Goal: Information Seeking & Learning: Learn about a topic

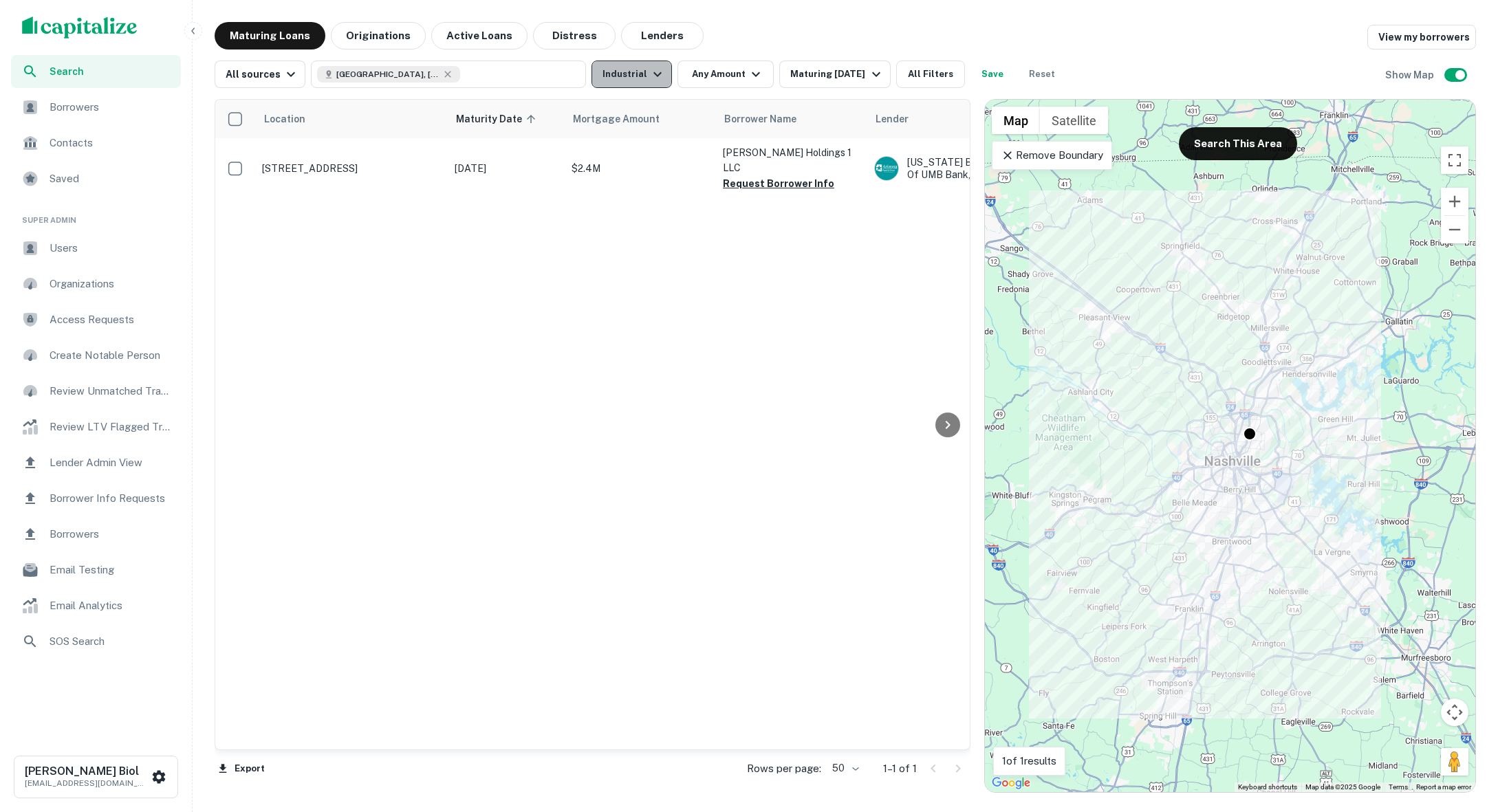
click at [635, 76] on button "Industrial" at bounding box center [631, 74] width 81 height 28
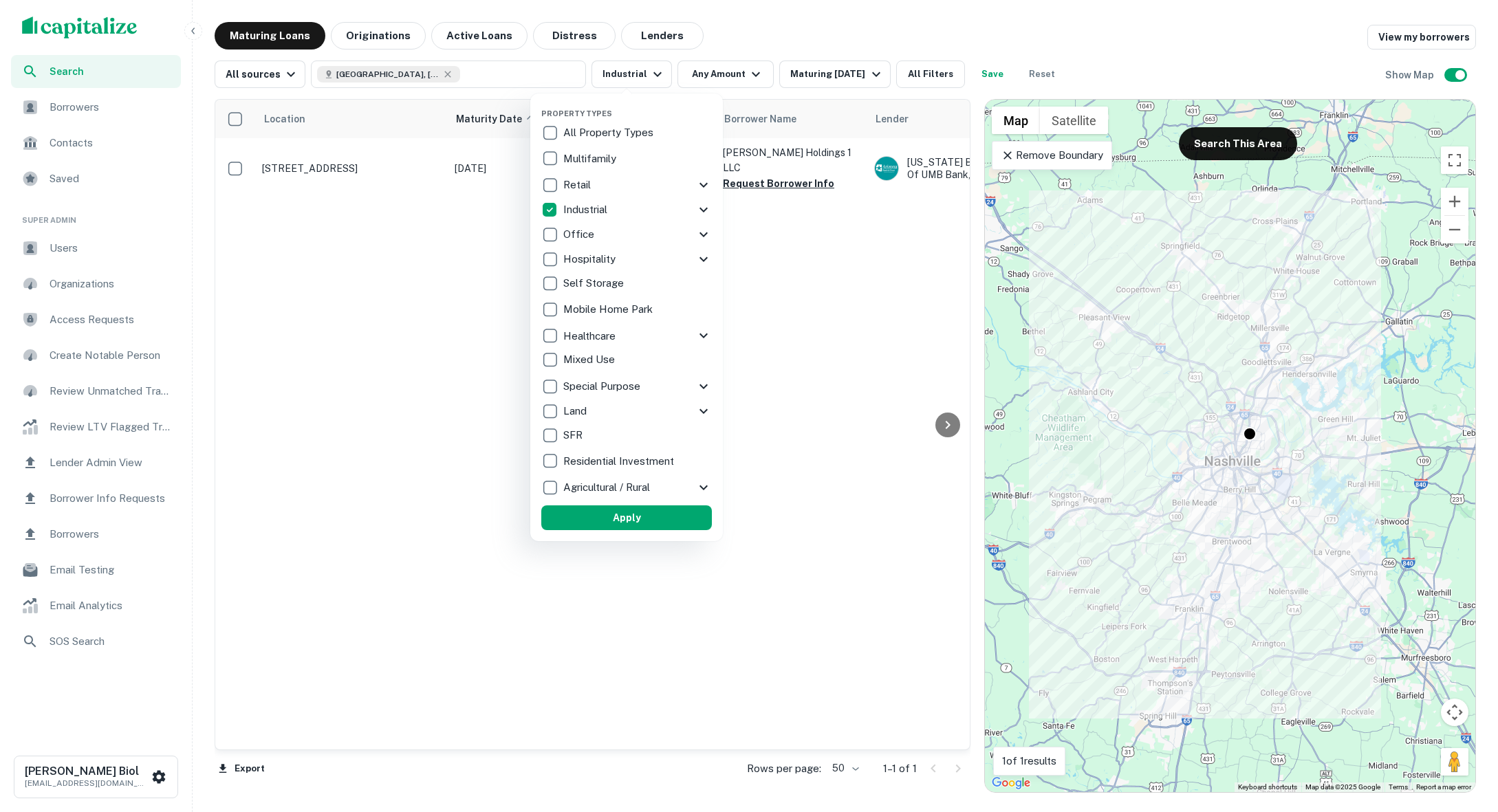
click at [572, 211] on p "Industrial" at bounding box center [586, 209] width 46 height 16
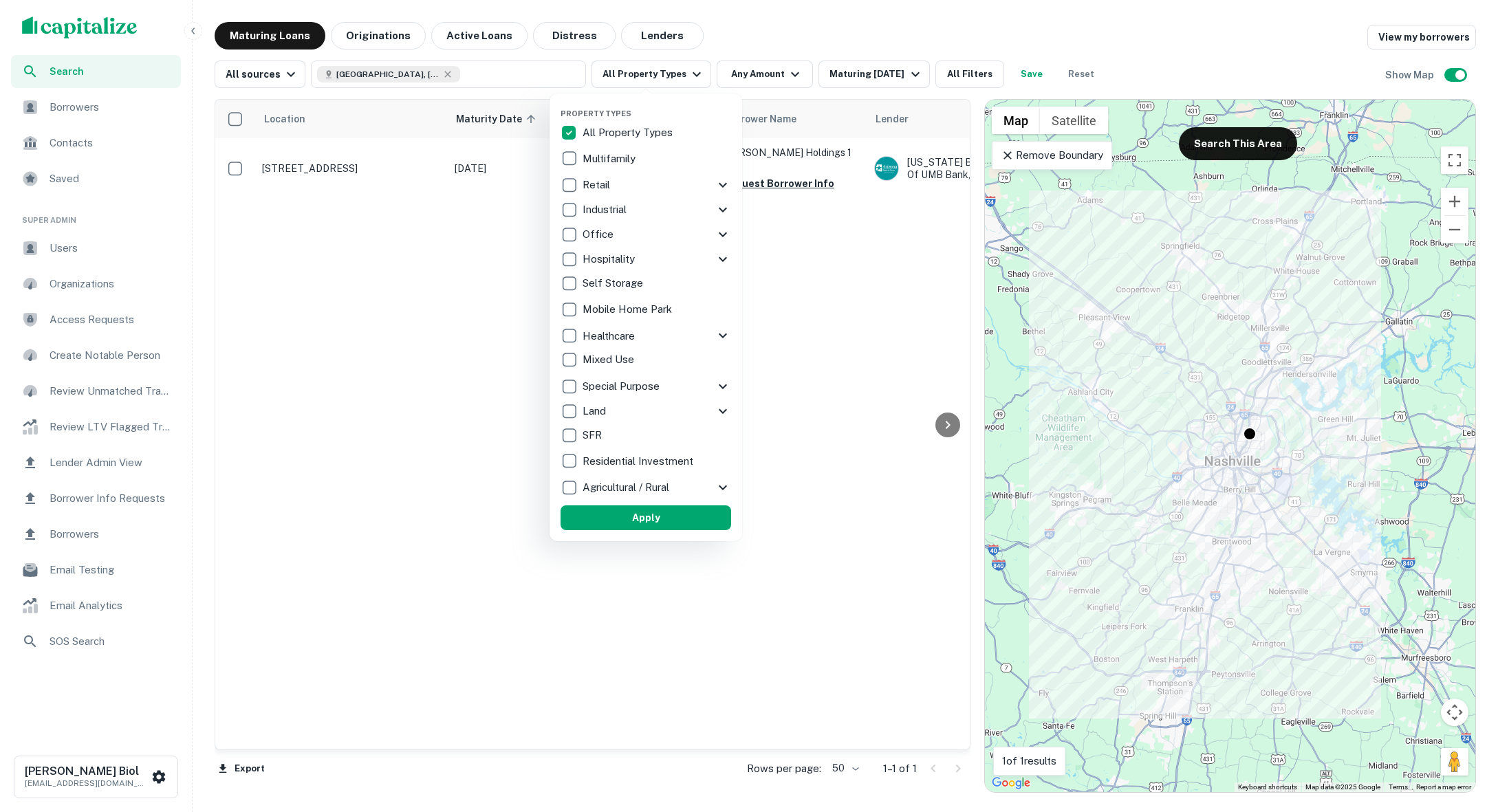
click at [461, 291] on div at bounding box center [749, 406] width 1498 height 812
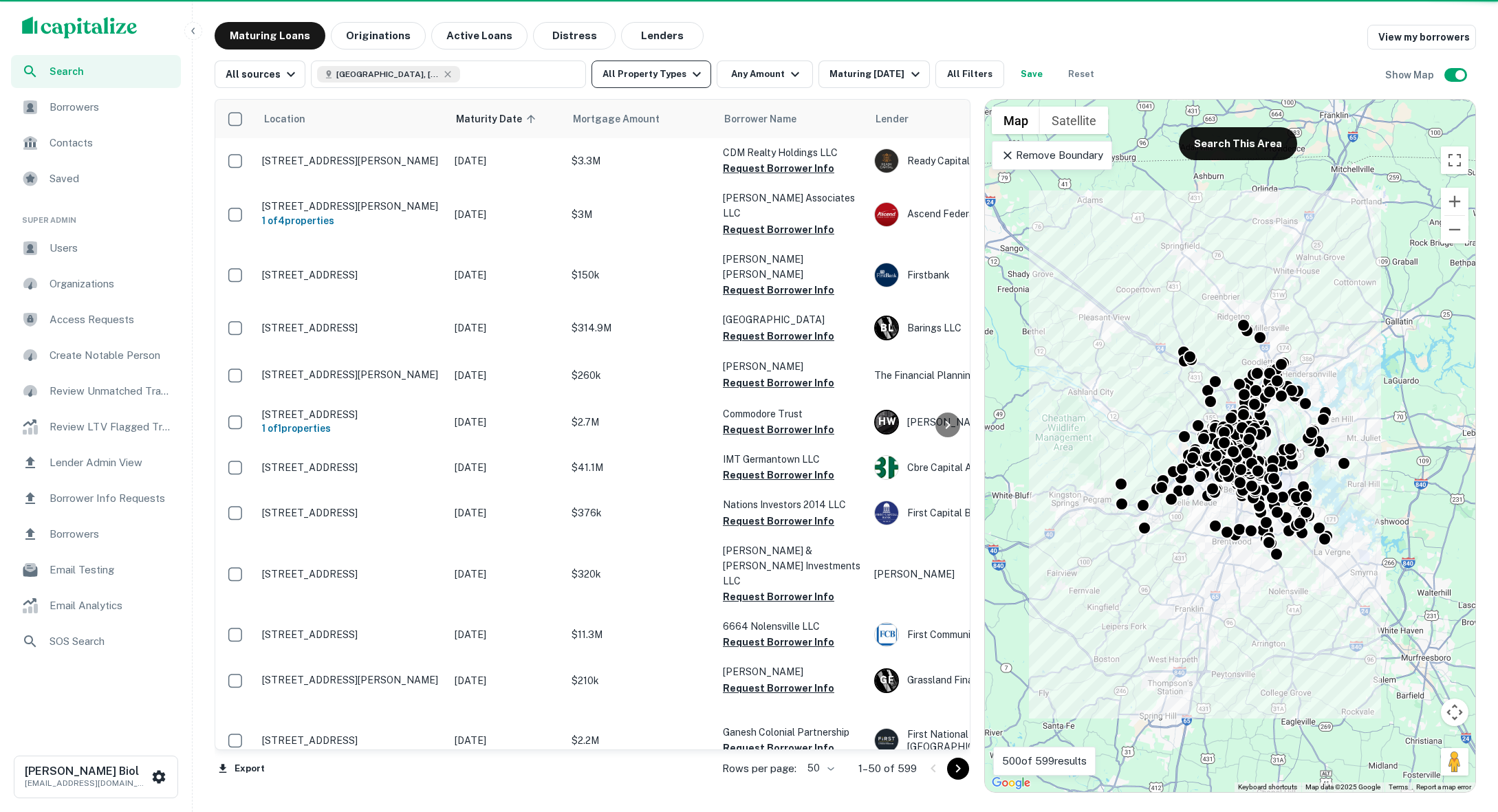
click at [671, 74] on button "All Property Types" at bounding box center [651, 74] width 120 height 28
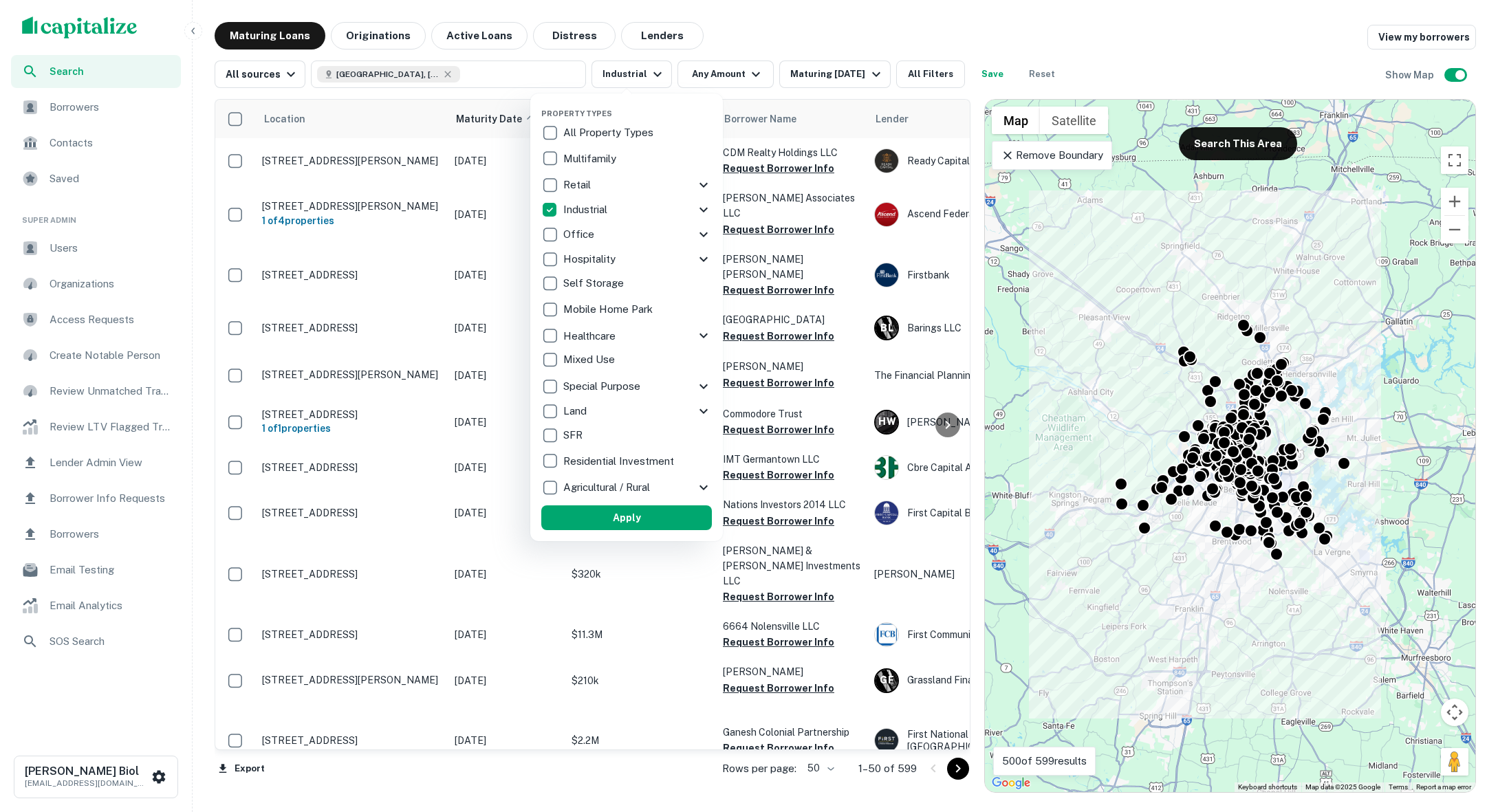
click at [706, 210] on icon at bounding box center [704, 210] width 9 height 5
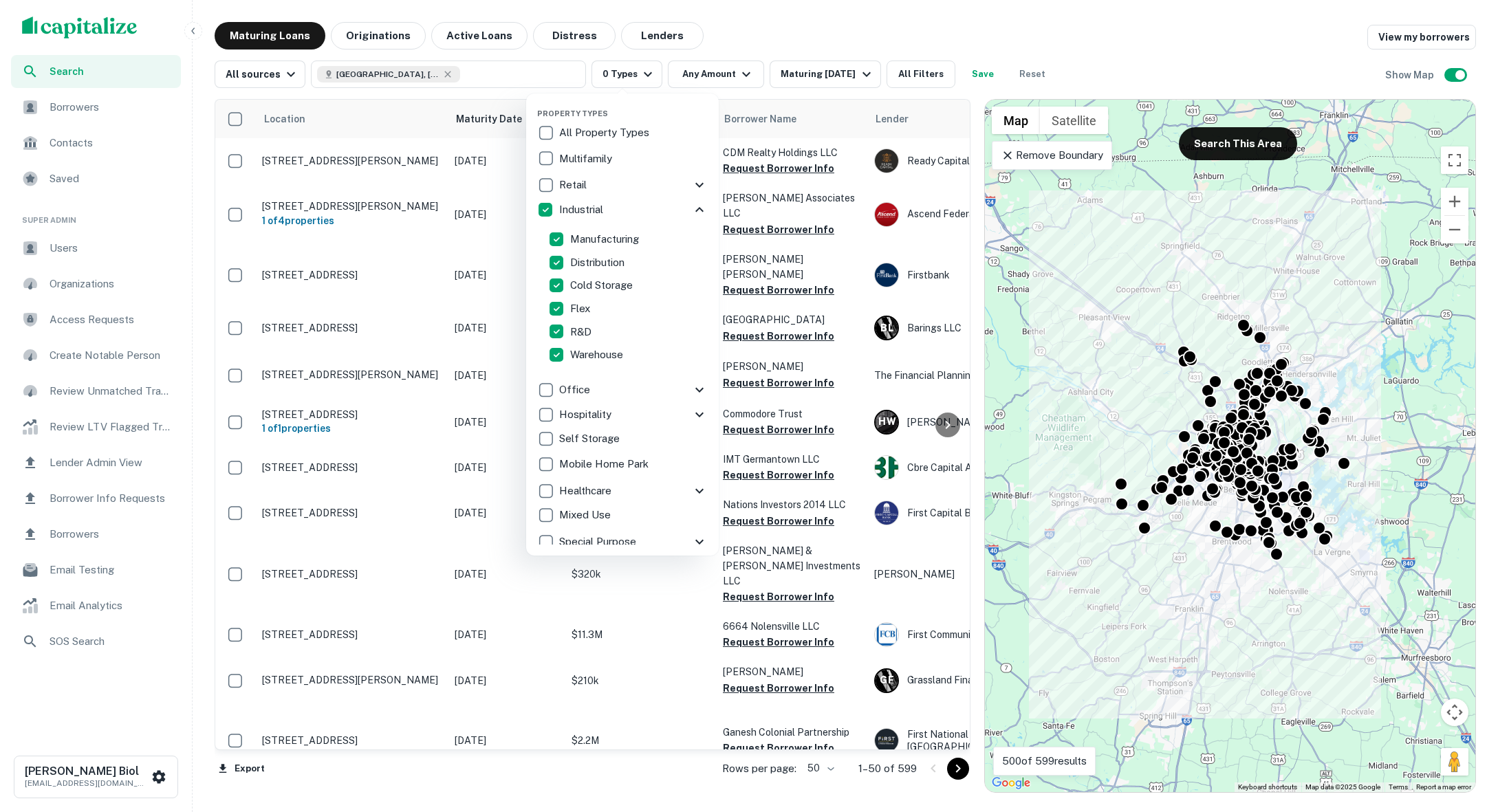
click at [1070, 29] on div at bounding box center [749, 406] width 1498 height 812
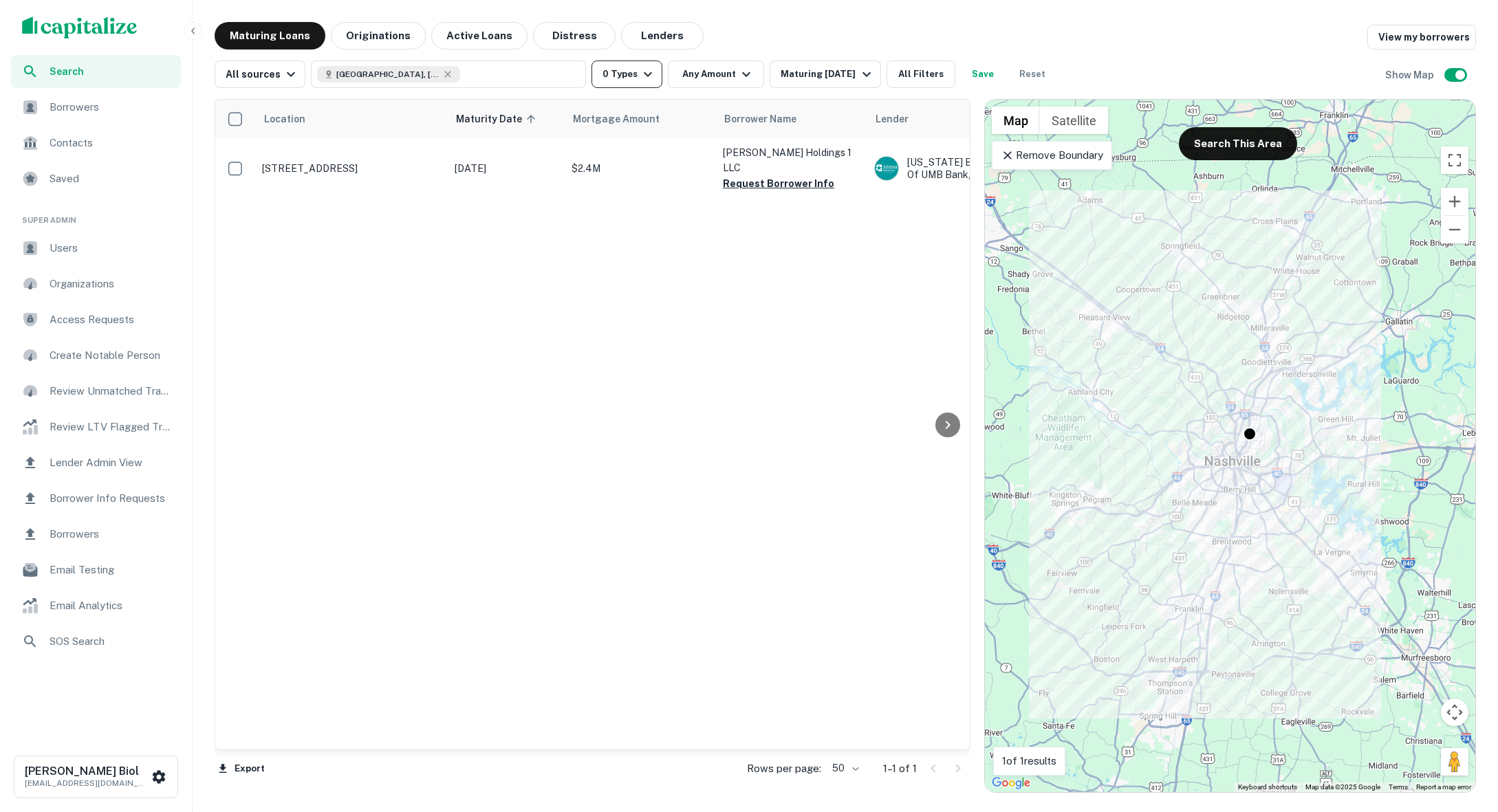
click at [631, 79] on button "0 Types" at bounding box center [626, 74] width 71 height 28
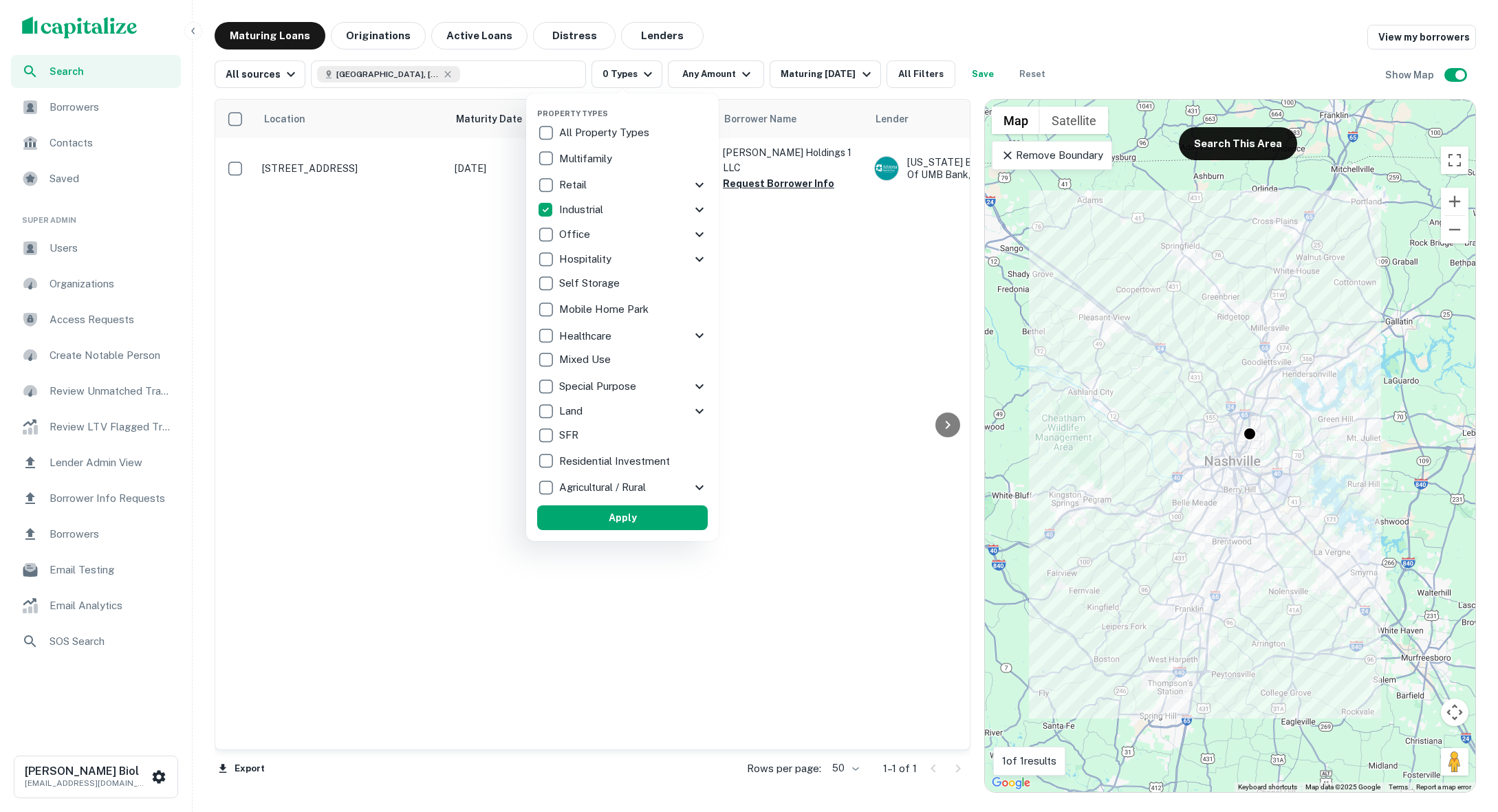
click at [593, 213] on p "Industrial" at bounding box center [582, 209] width 46 height 16
click at [702, 213] on icon at bounding box center [704, 209] width 16 height 16
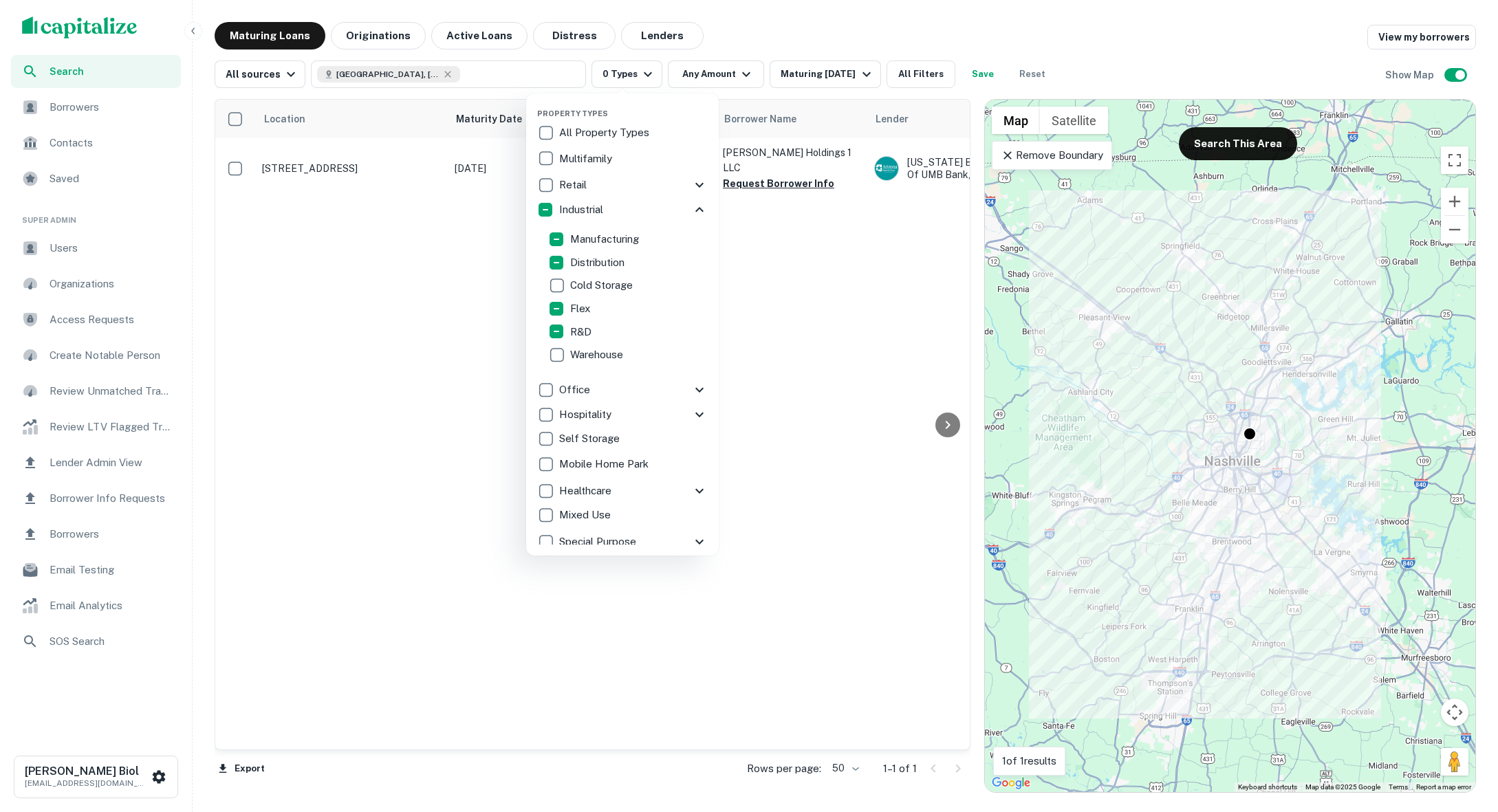
click at [410, 349] on div at bounding box center [749, 406] width 1498 height 812
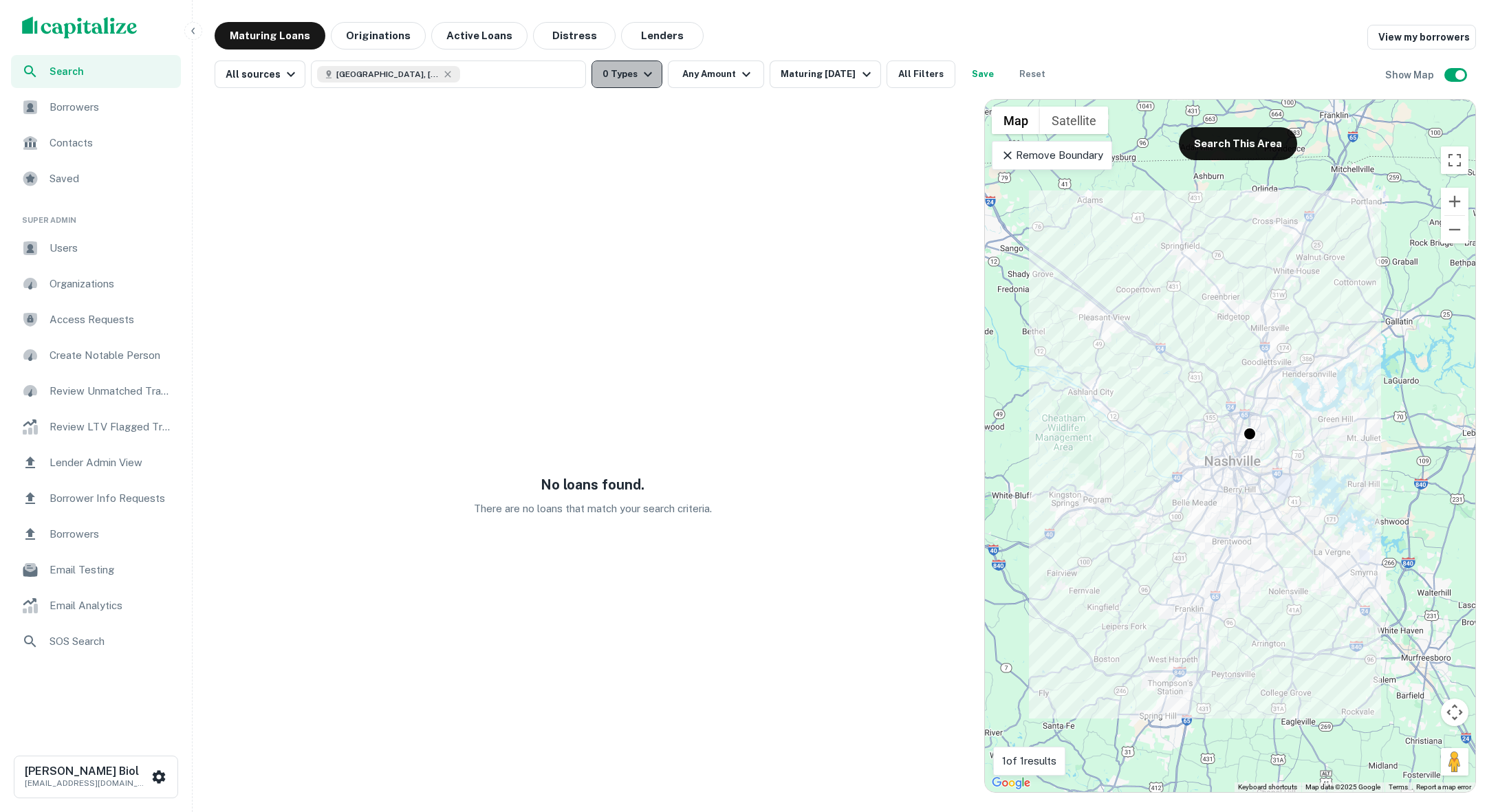
click at [642, 81] on icon "button" at bounding box center [648, 74] width 16 height 16
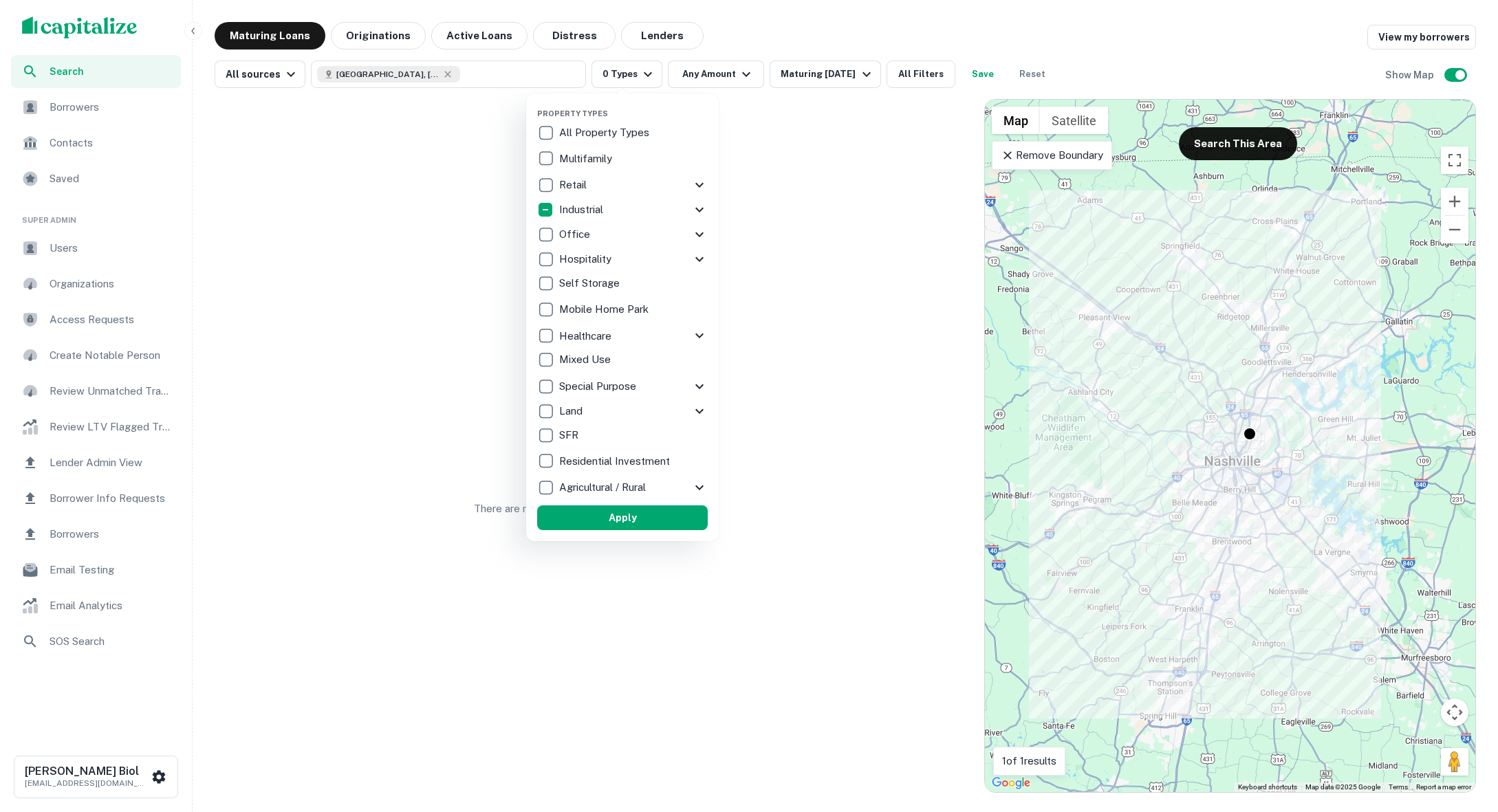
click at [699, 211] on icon at bounding box center [700, 210] width 9 height 5
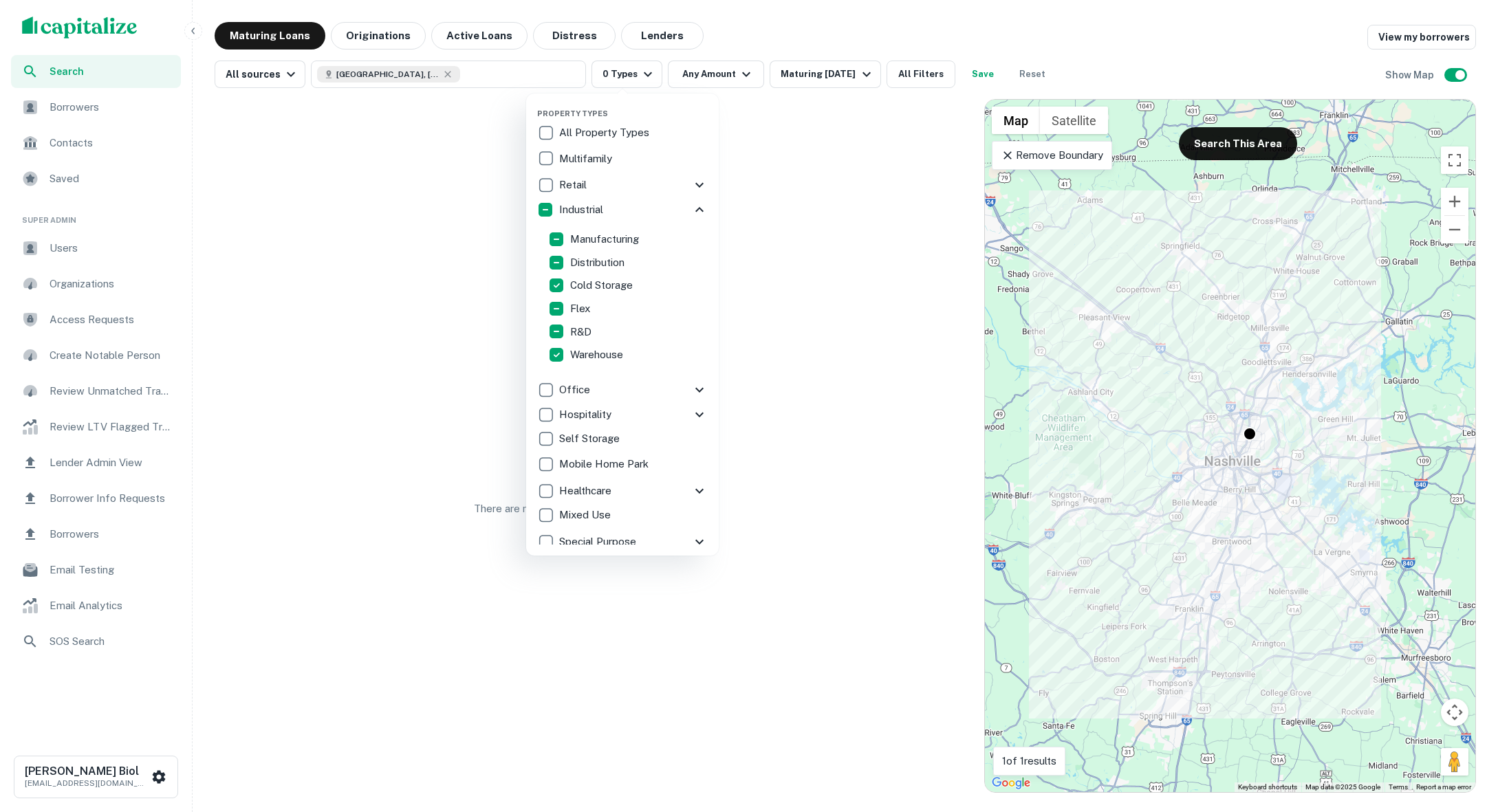
scroll to position [9, 0]
click at [390, 274] on div at bounding box center [749, 406] width 1498 height 812
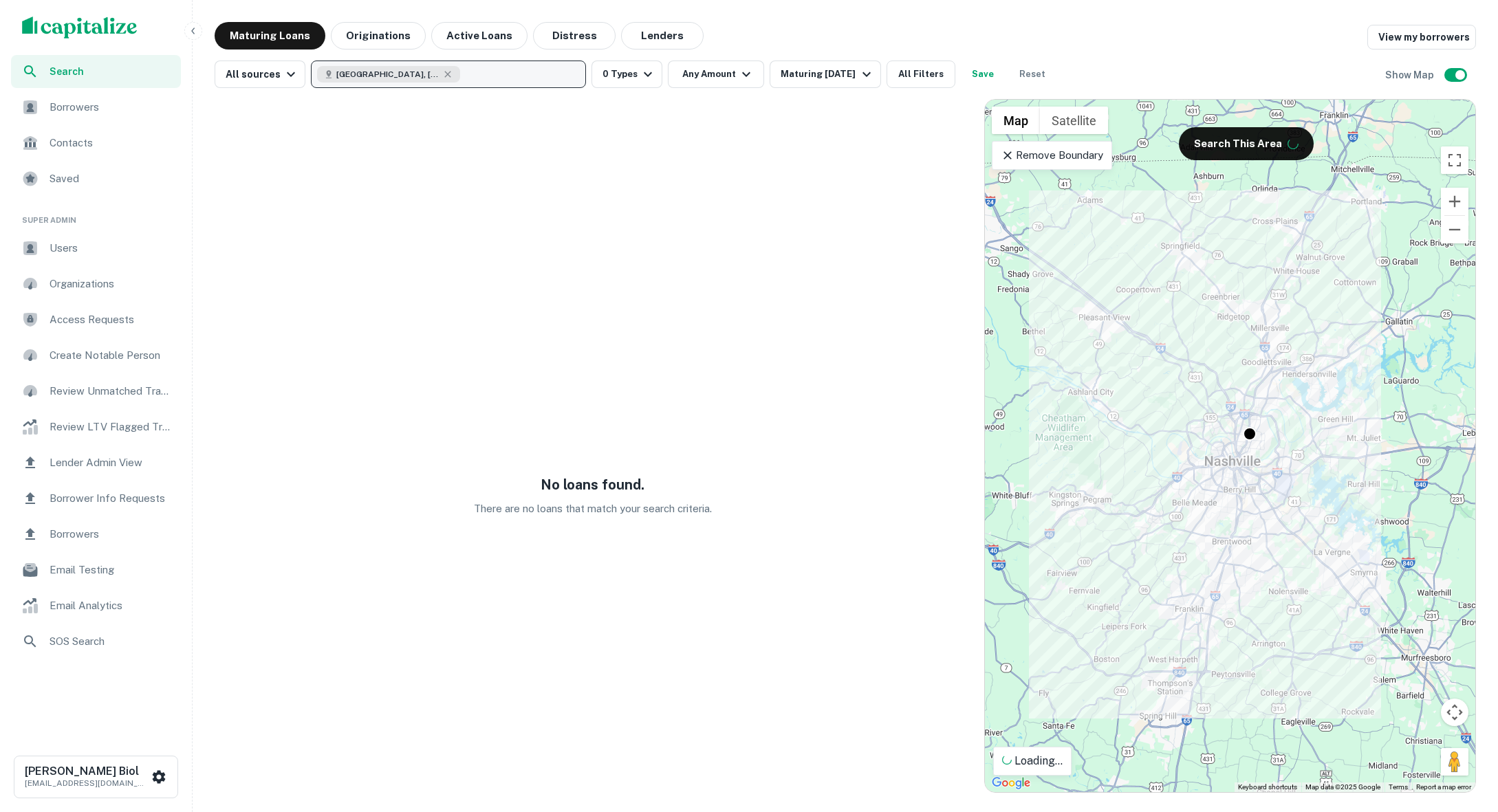
click at [456, 75] on button "[GEOGRAPHIC_DATA], [GEOGRAPHIC_DATA], [GEOGRAPHIC_DATA]" at bounding box center [448, 74] width 275 height 28
click at [379, 74] on span "[GEOGRAPHIC_DATA], [GEOGRAPHIC_DATA], [GEOGRAPHIC_DATA]" at bounding box center [388, 74] width 103 height 12
click at [116, 22] on img "scrollable content" at bounding box center [80, 27] width 116 height 22
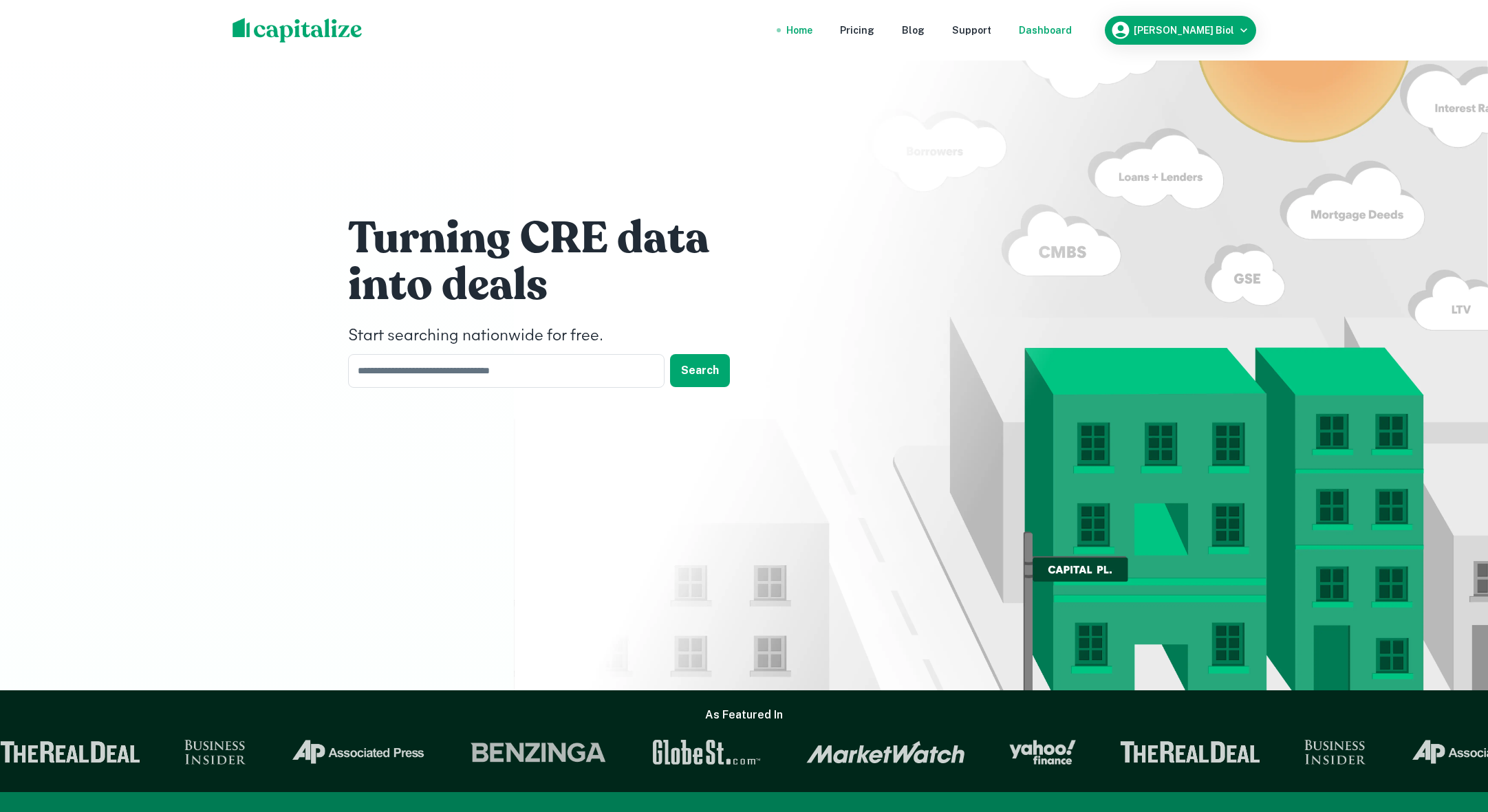
click at [1072, 30] on div "Dashboard" at bounding box center [1045, 30] width 53 height 15
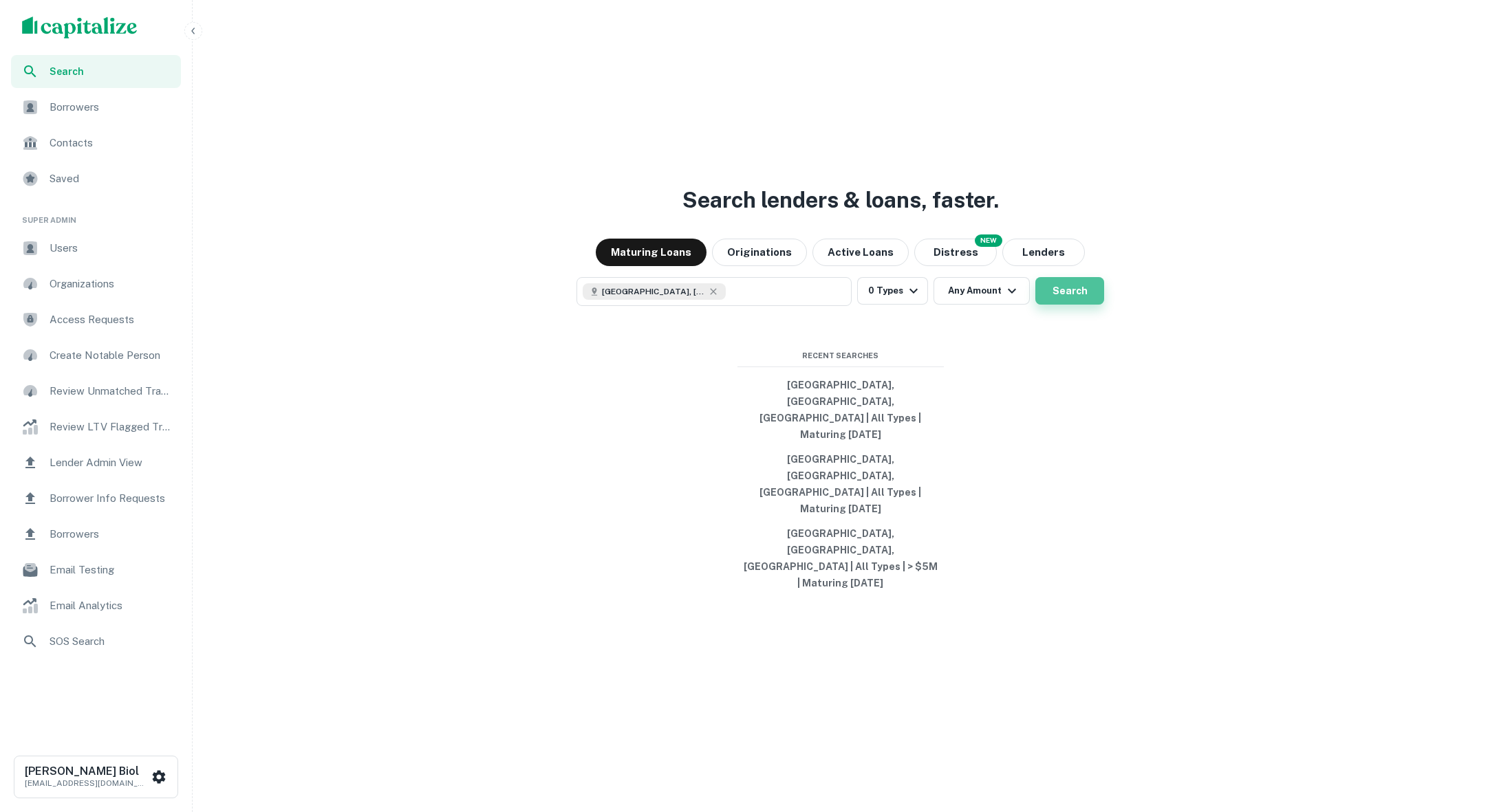
click at [1067, 305] on button "Search" at bounding box center [1069, 291] width 69 height 28
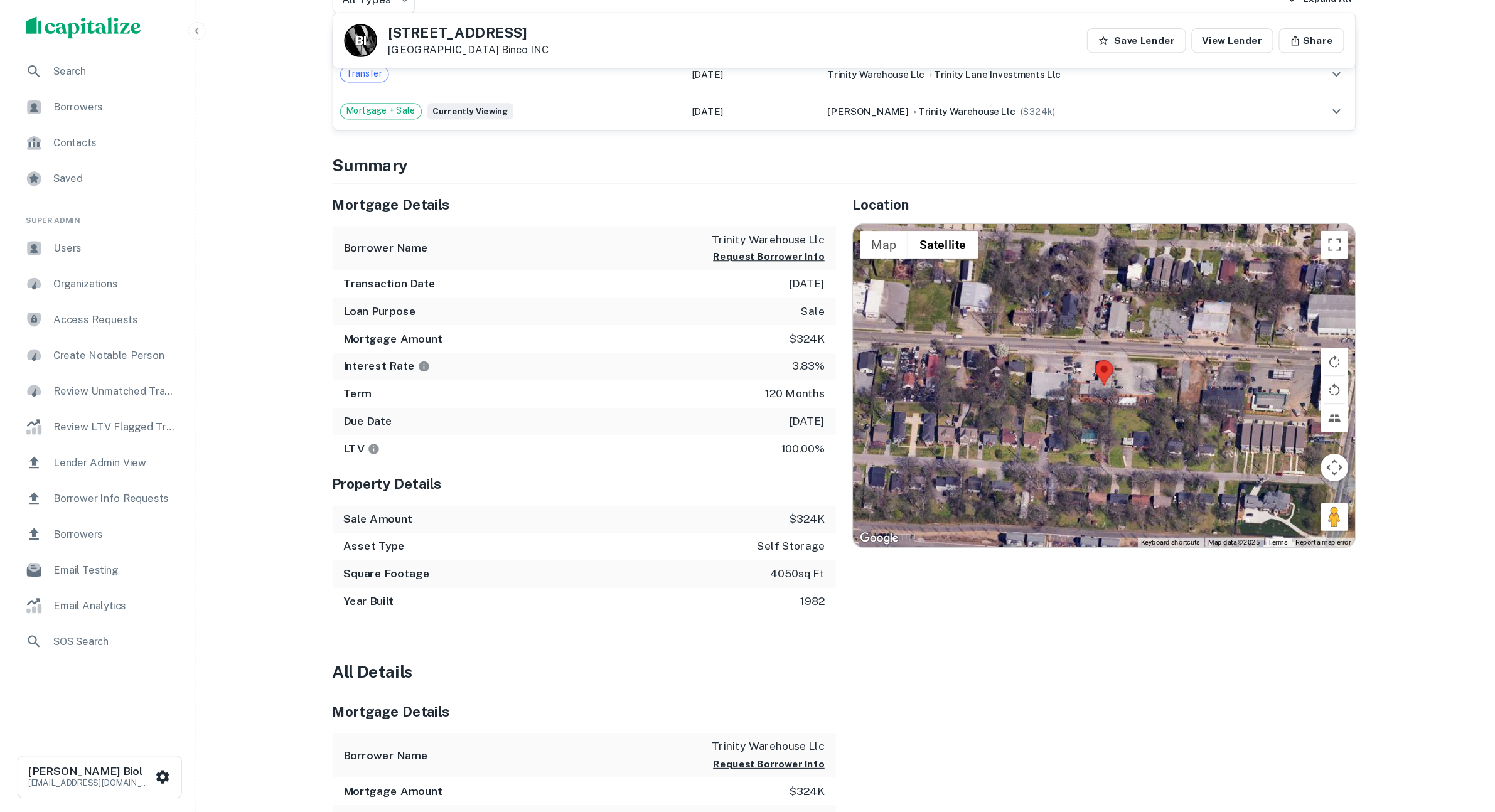
scroll to position [410, 0]
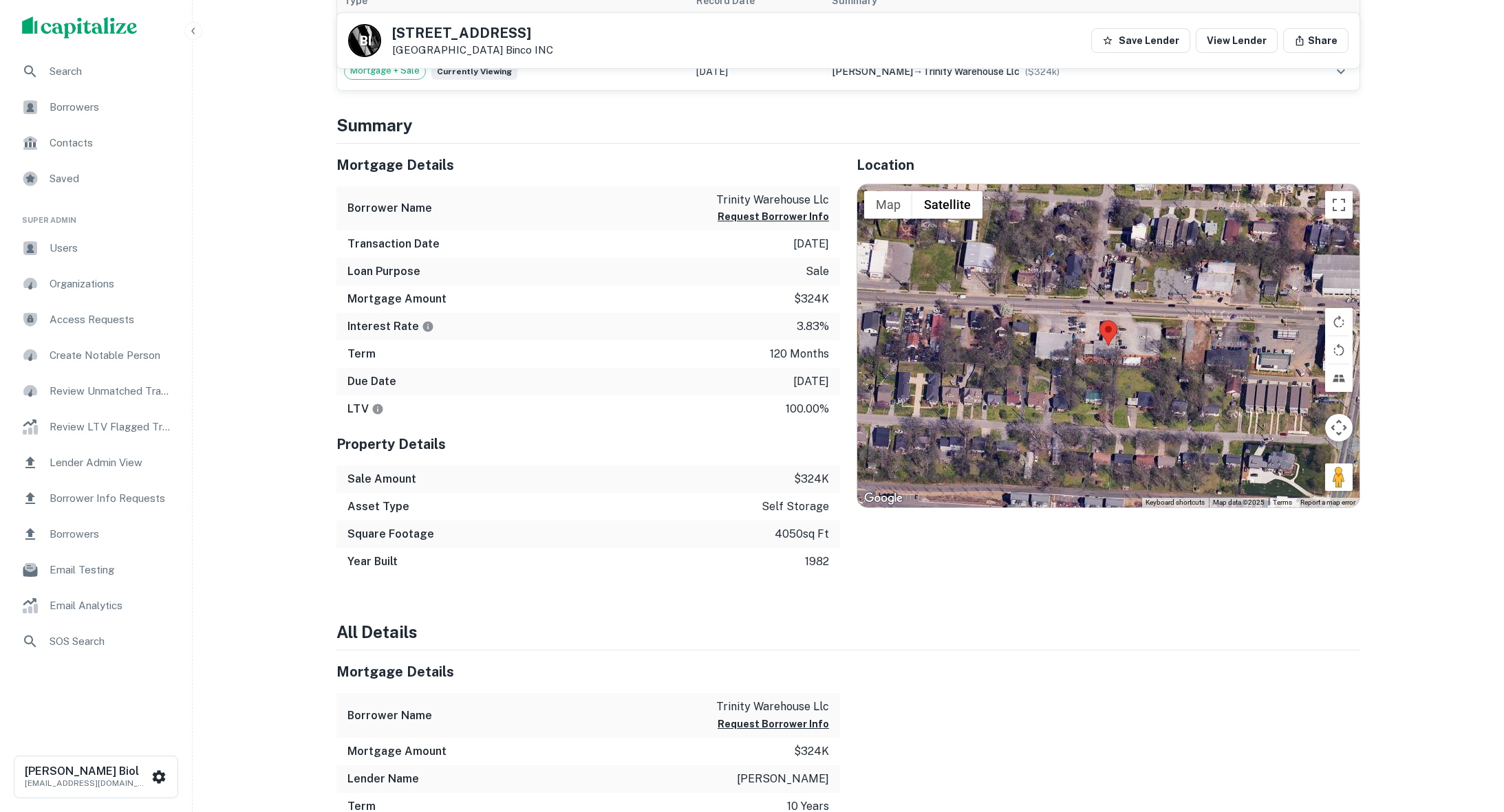
click at [1069, 809] on div at bounding box center [1100, 791] width 520 height 280
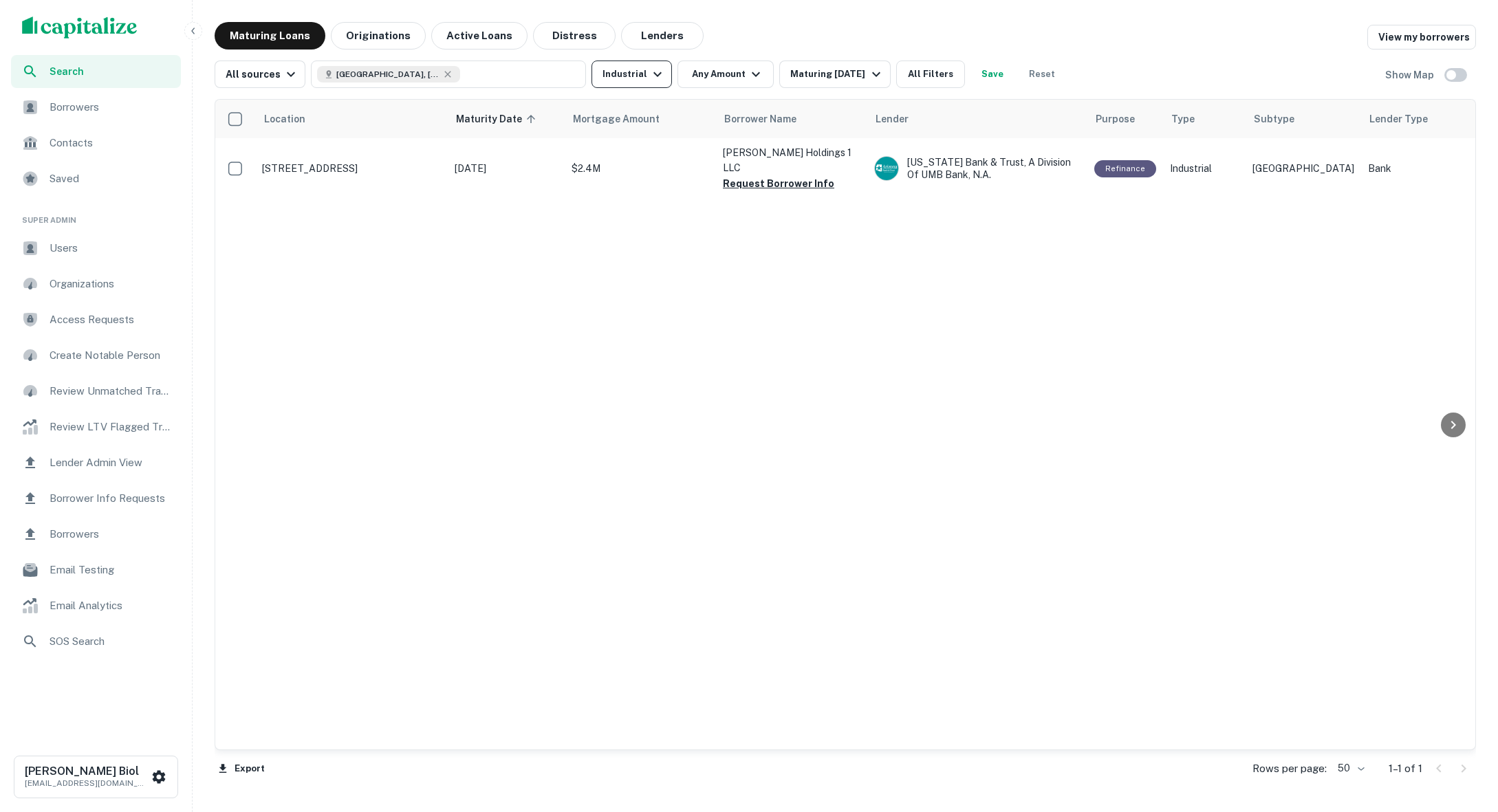
click at [638, 76] on button "Industrial" at bounding box center [631, 74] width 81 height 28
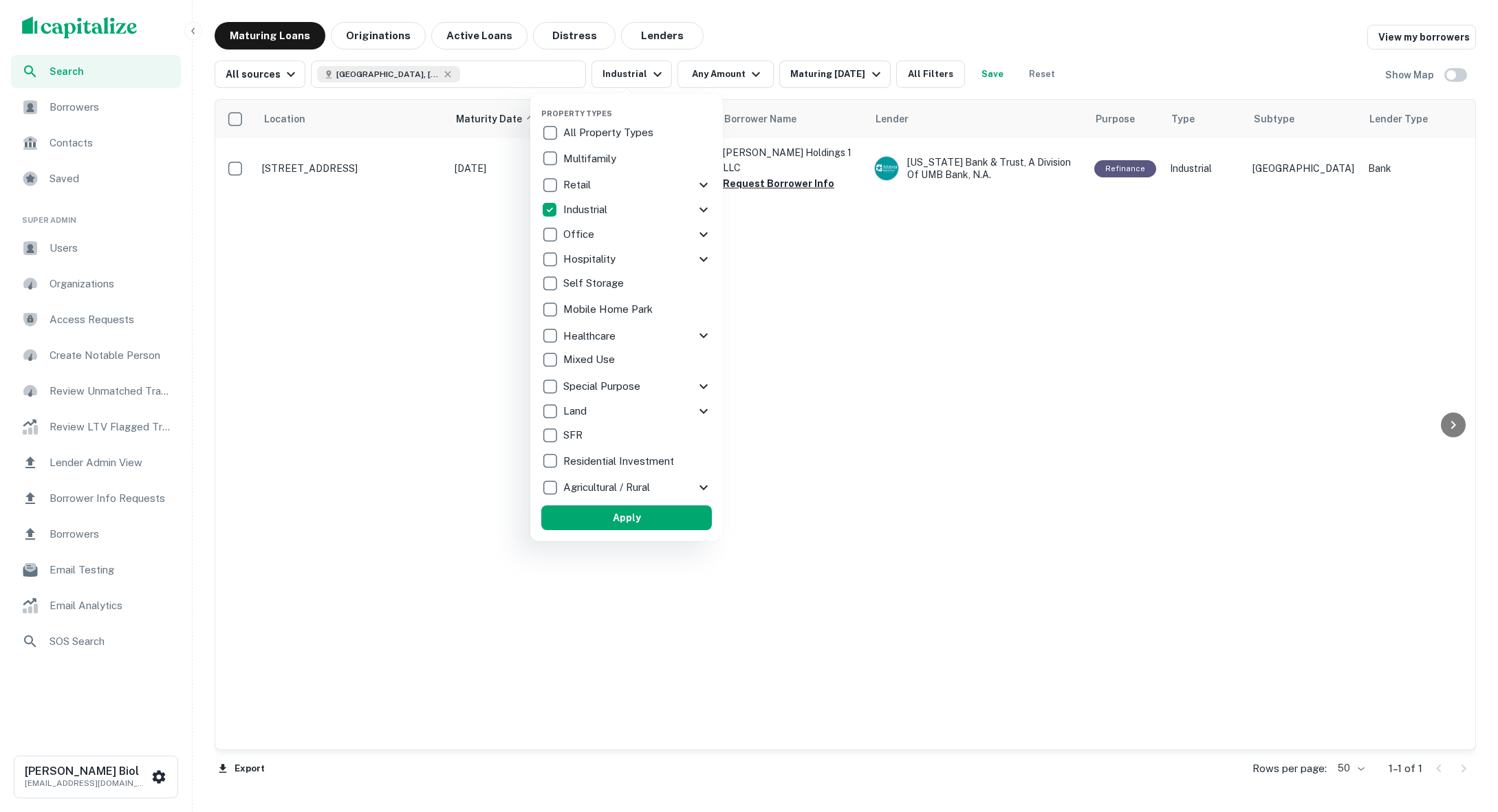
click at [1066, 322] on div at bounding box center [749, 406] width 1498 height 812
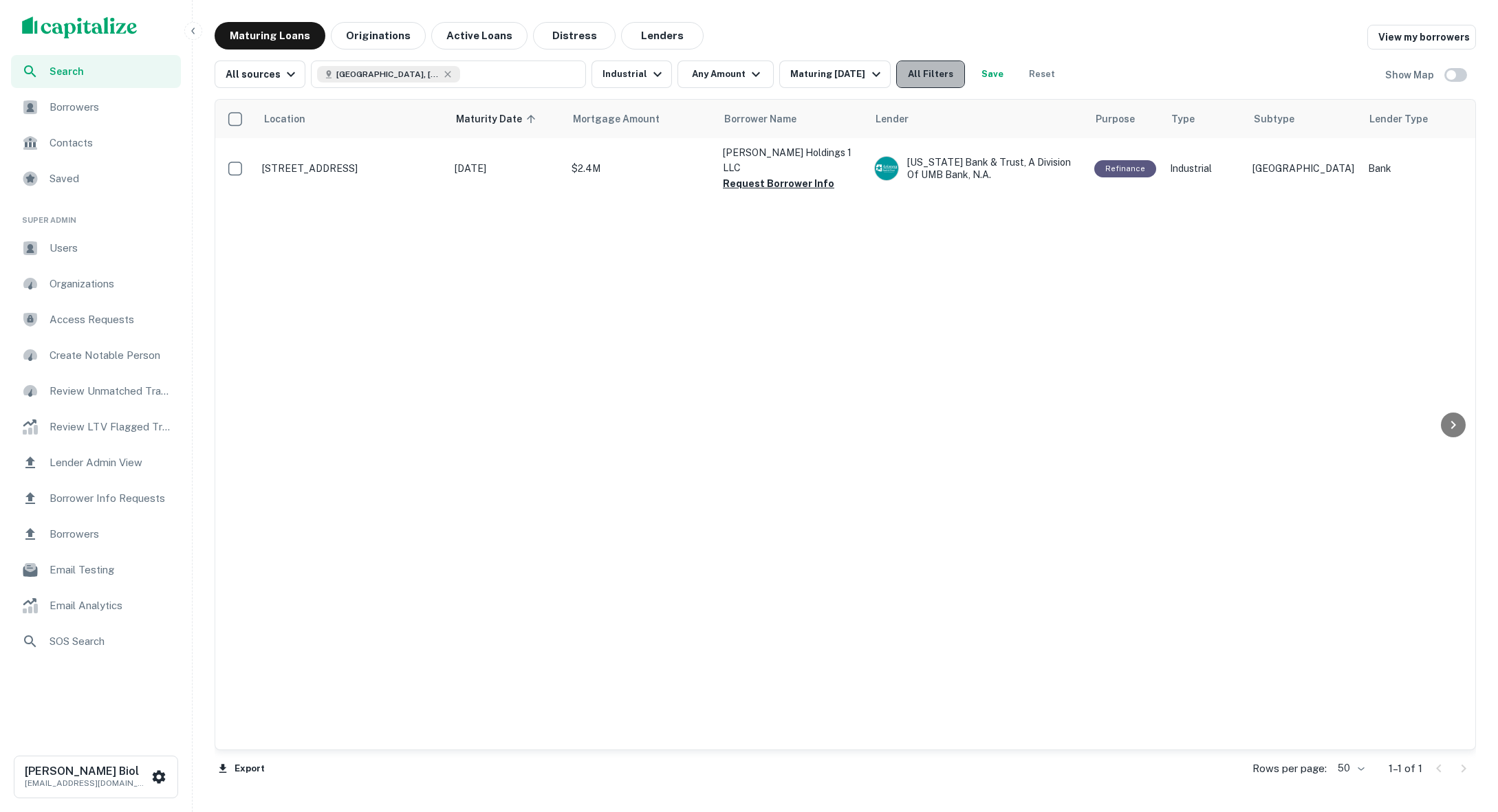
click at [929, 76] on button "All Filters" at bounding box center [931, 74] width 69 height 28
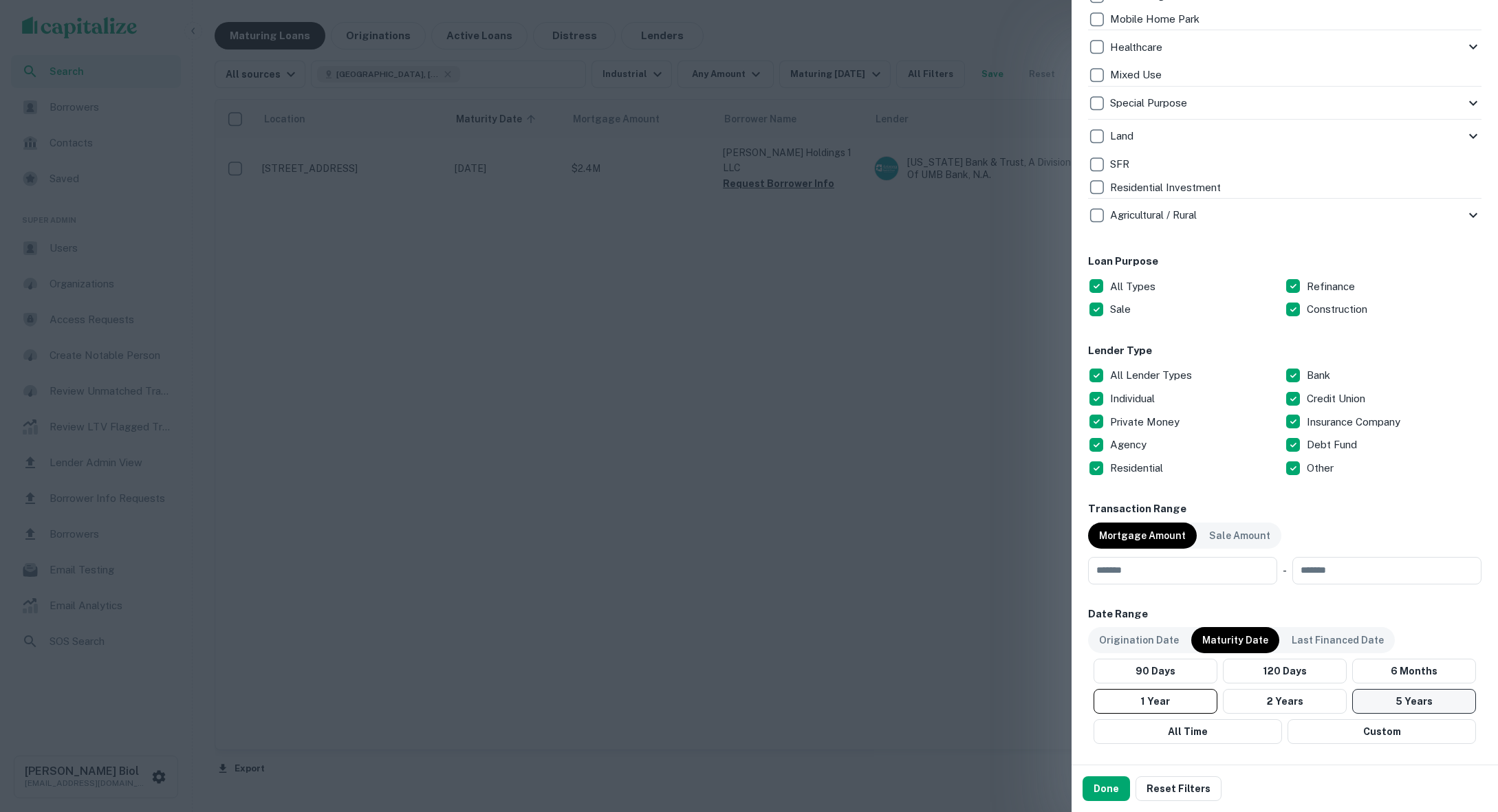
scroll to position [618, 0]
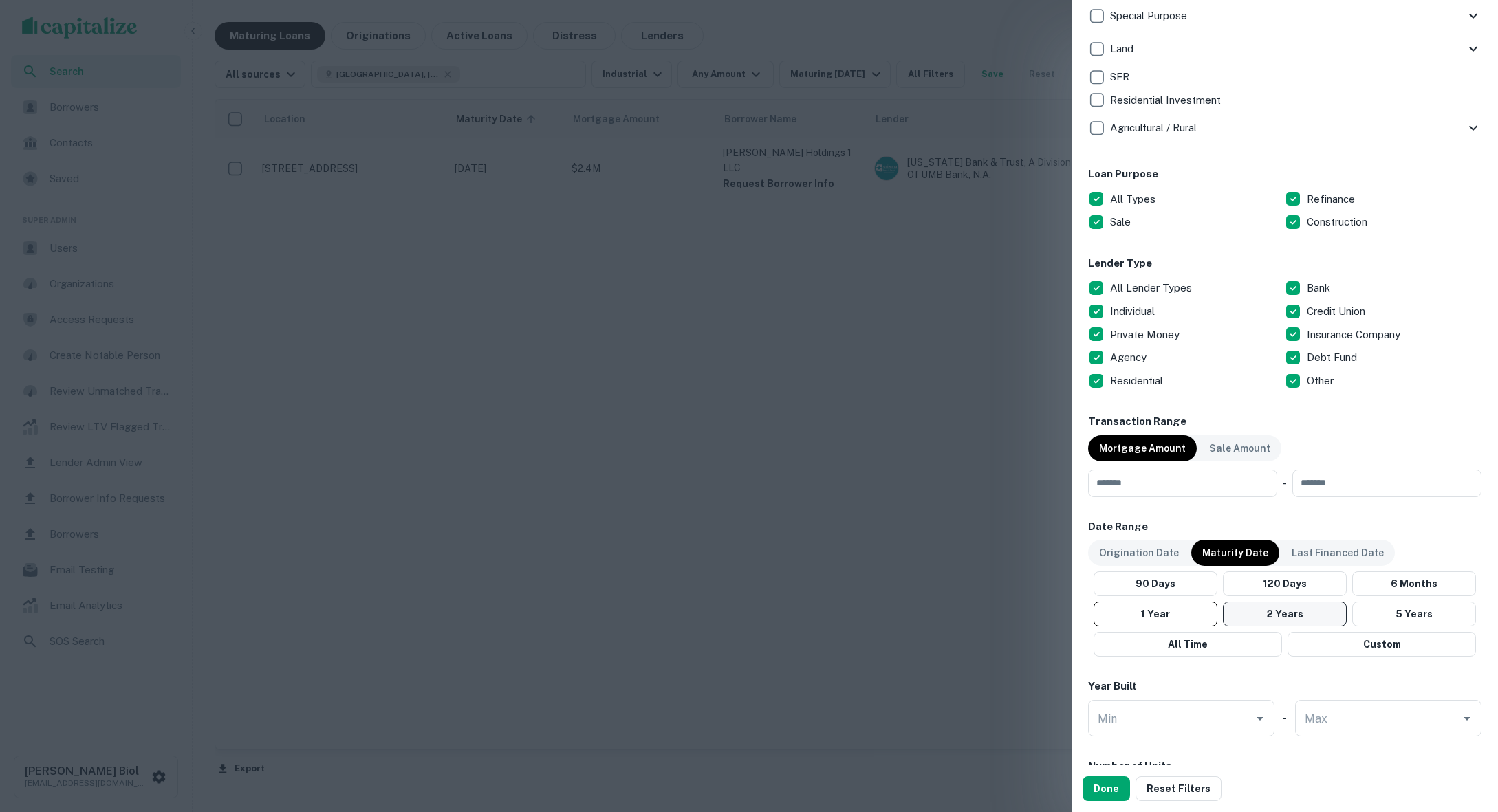
click at [1272, 616] on button "2 Years" at bounding box center [1284, 614] width 124 height 25
click at [1112, 790] on button "Done" at bounding box center [1107, 788] width 47 height 25
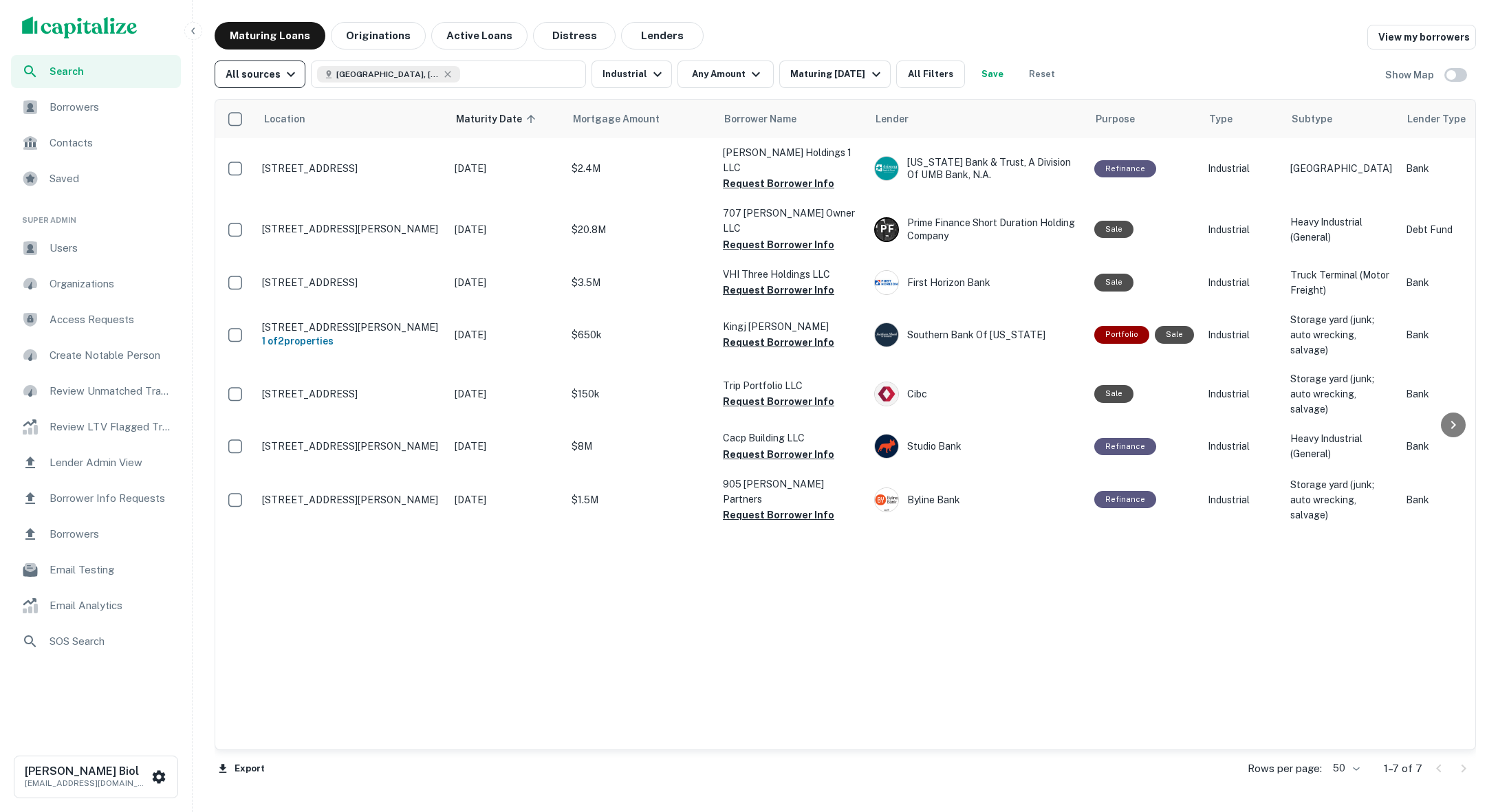
click at [251, 76] on div "All sources" at bounding box center [262, 74] width 74 height 16
click at [251, 76] on div at bounding box center [749, 406] width 1498 height 812
click at [806, 77] on div "Maturing In 2 Years" at bounding box center [837, 74] width 94 height 16
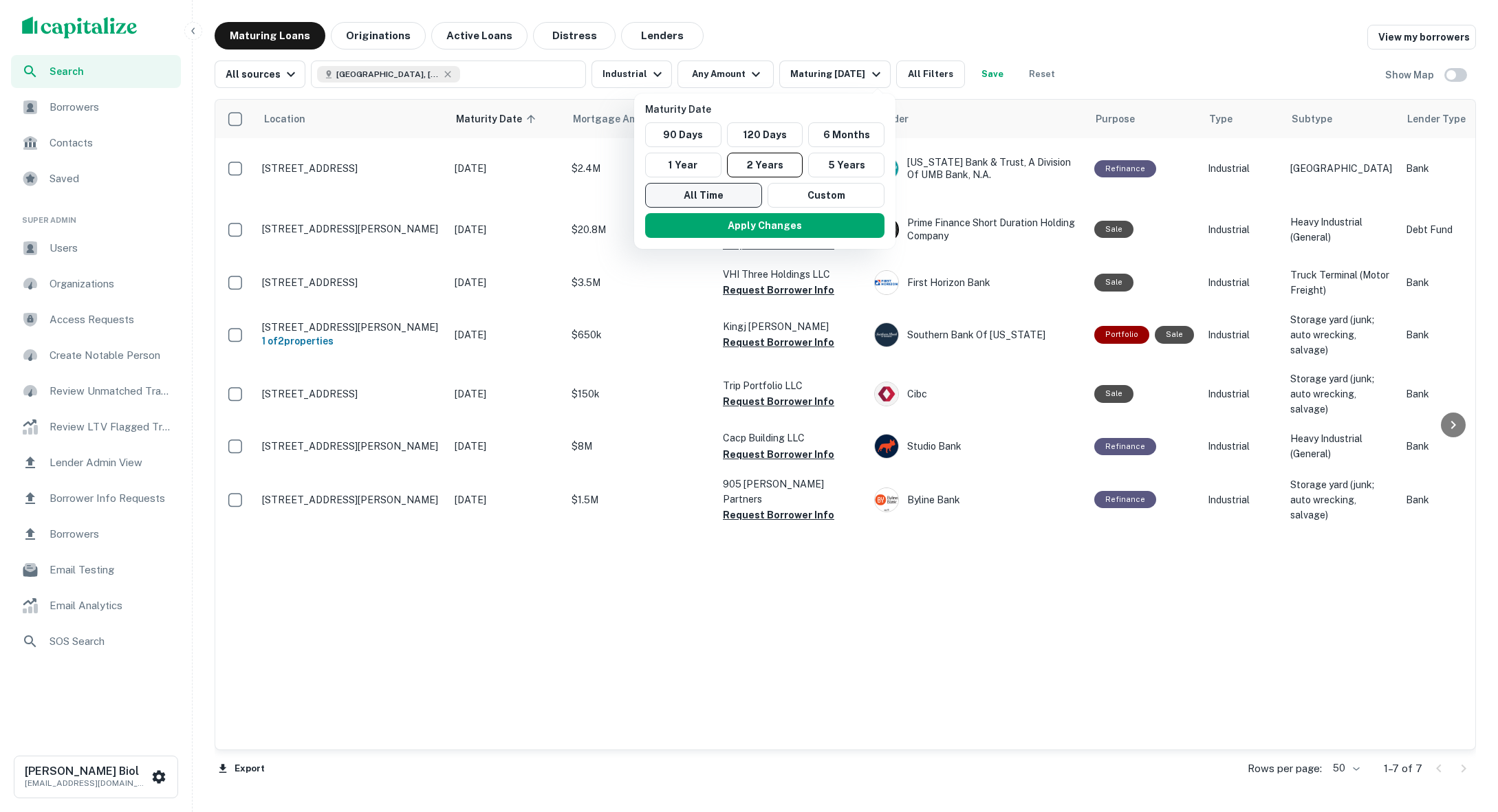
click at [709, 197] on button "All Time" at bounding box center [704, 195] width 117 height 25
click at [861, 36] on div at bounding box center [749, 406] width 1498 height 812
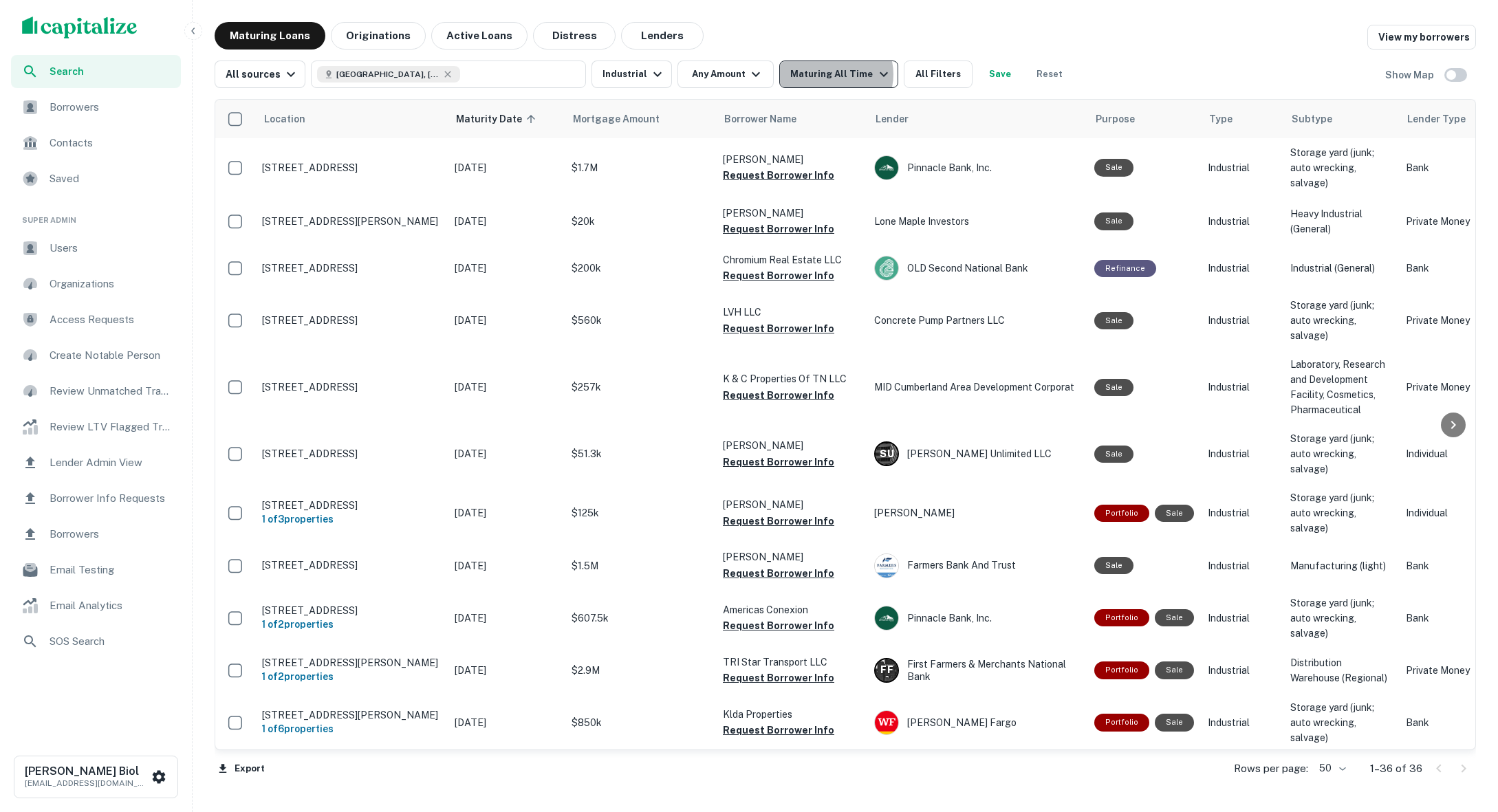
click at [825, 74] on div "Maturing All Time" at bounding box center [842, 74] width 101 height 16
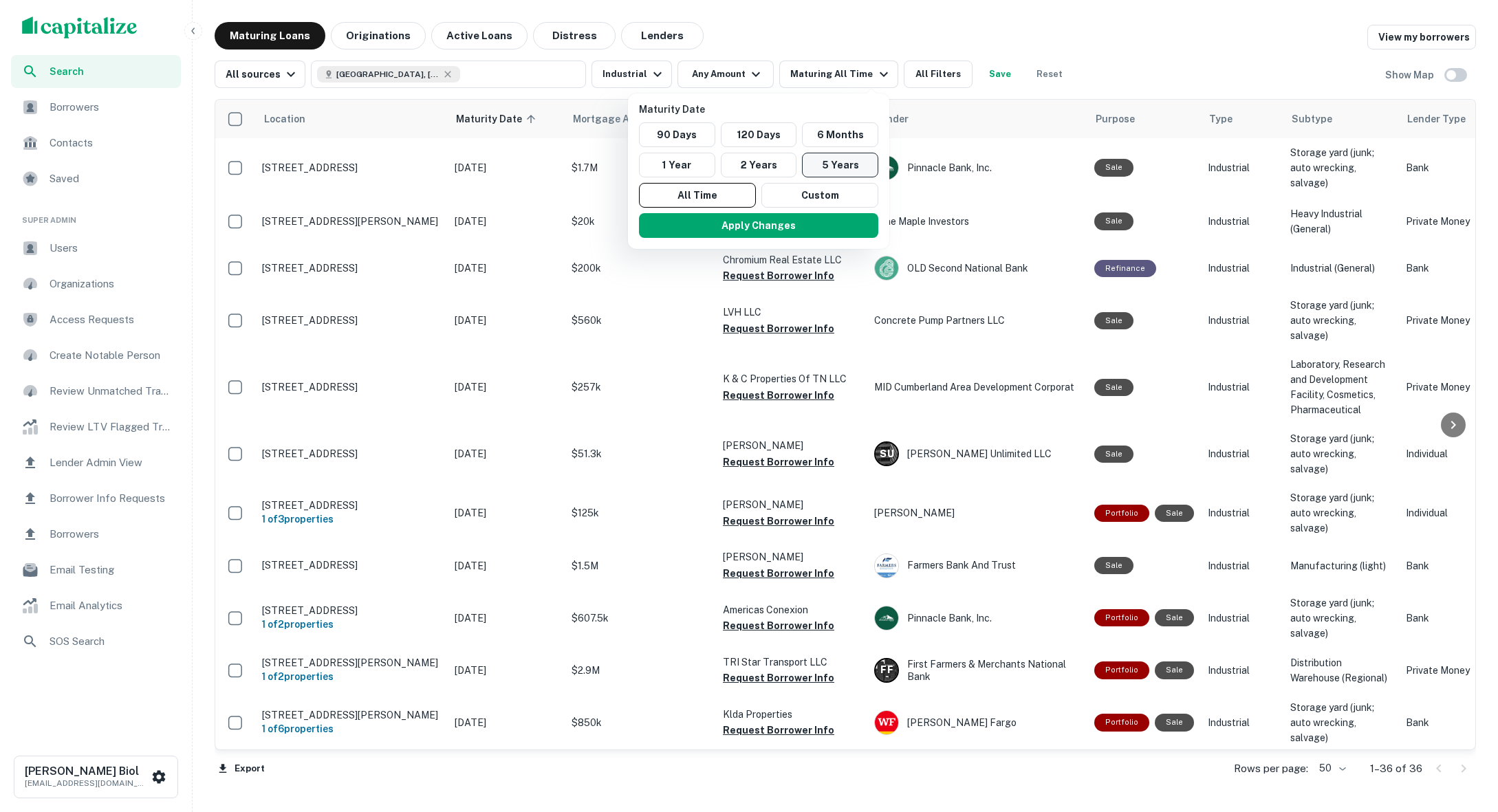
click at [828, 159] on button "5 Years" at bounding box center [840, 165] width 76 height 25
click at [847, 28] on div at bounding box center [749, 406] width 1498 height 812
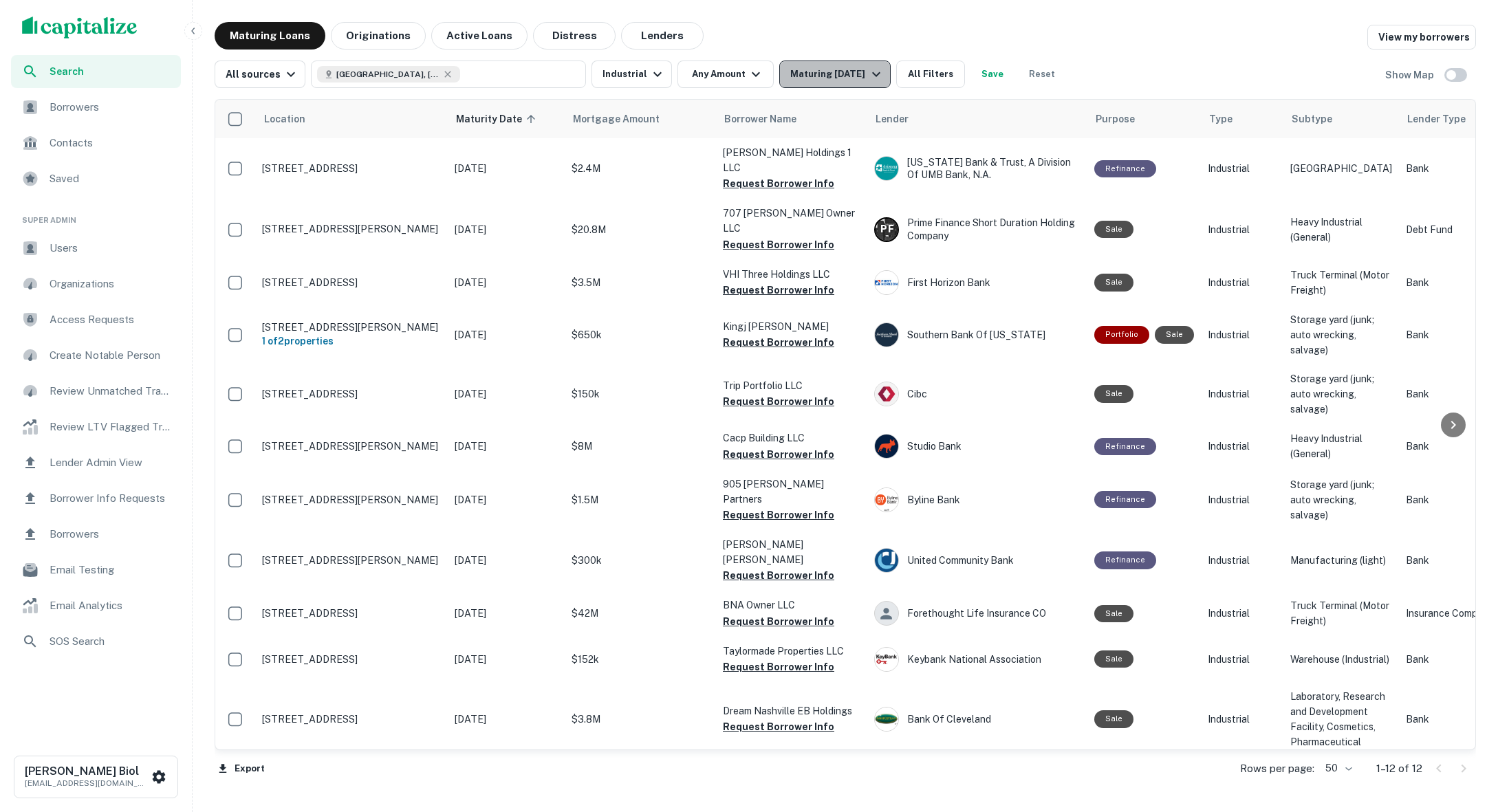
click at [818, 74] on div "Maturing In 5 Years" at bounding box center [837, 74] width 94 height 16
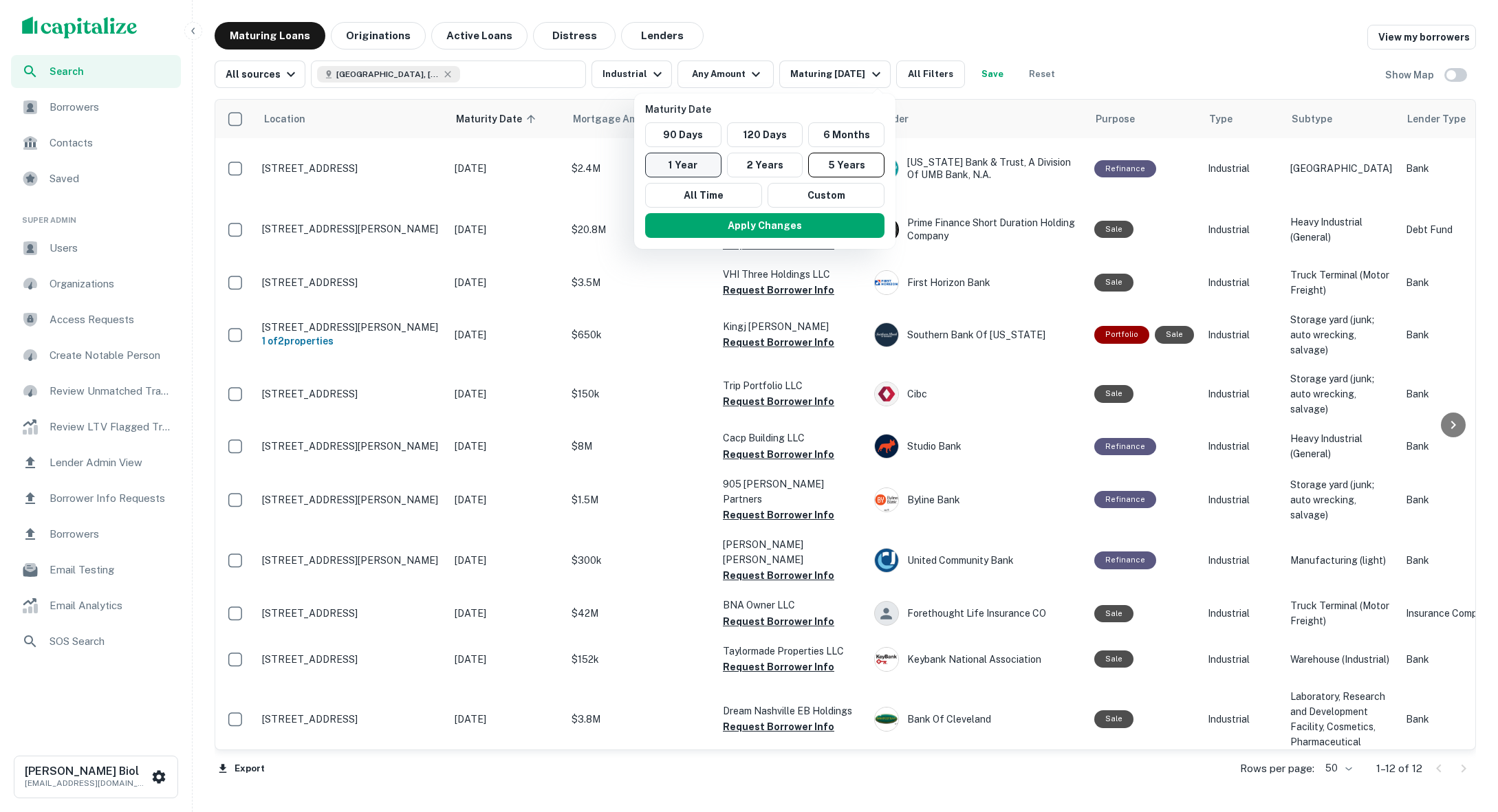
click at [689, 167] on button "1 Year" at bounding box center [683, 165] width 76 height 25
click at [862, 19] on div at bounding box center [749, 406] width 1498 height 812
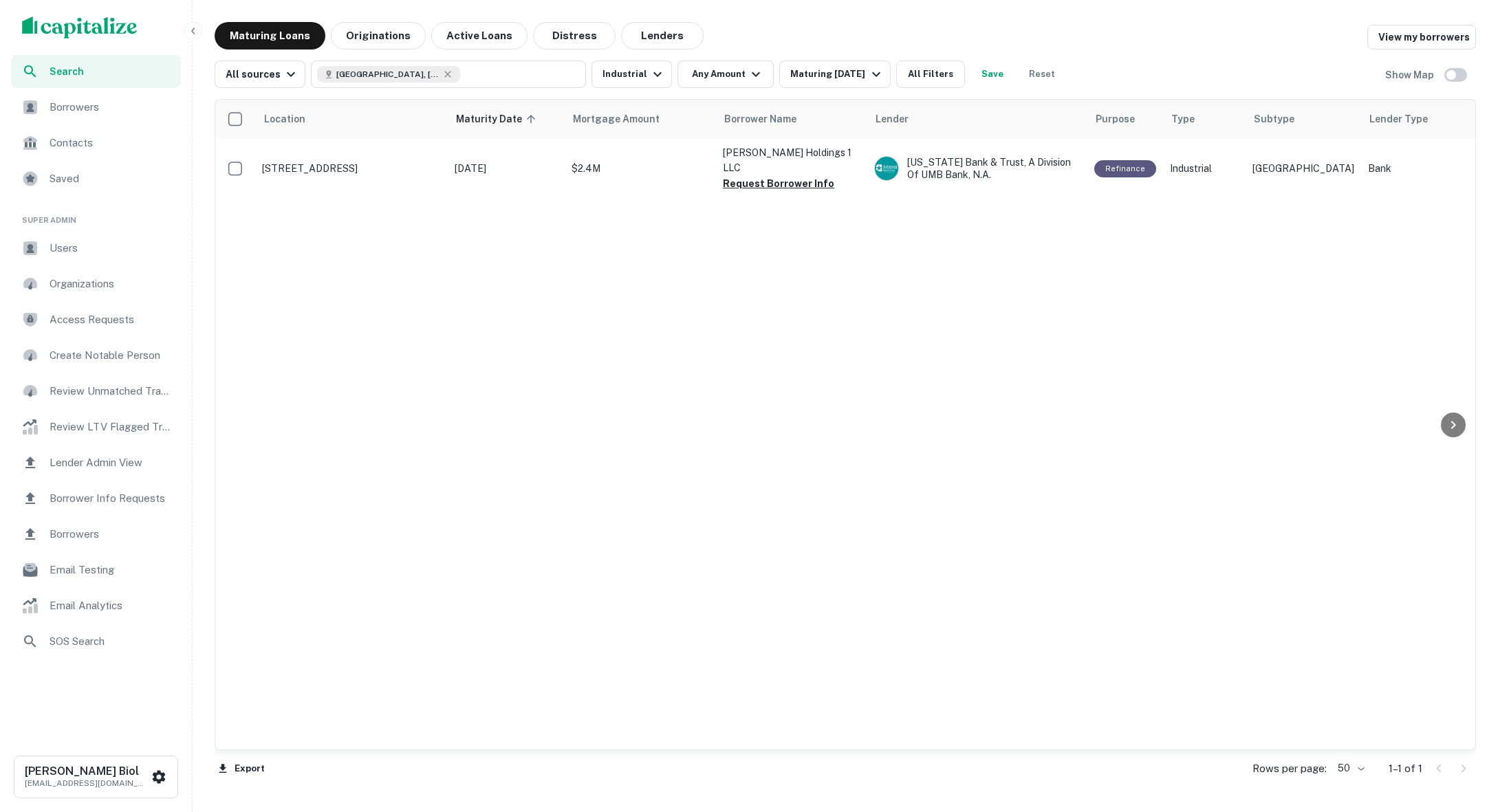
click at [629, 71] on div "Maturity Date 90 Days 120 Days 6 Months 1 Year 2 Years 5 Years All Time Custom …" at bounding box center [749, 406] width 1498 height 812
click at [652, 71] on div "Maturity Date 90 Days 120 Days 6 Months 1 Year 2 Years 5 Years All Time Custom …" at bounding box center [749, 406] width 1498 height 812
click at [642, 76] on div "Maturity Date 90 Days 120 Days 6 Months 1 Year 2 Years 5 Years All Time Custom …" at bounding box center [749, 406] width 1498 height 812
click at [703, 342] on div "Maturity Date 90 Days 120 Days 6 Months 1 Year 2 Years 5 Years All Time Custom …" at bounding box center [749, 406] width 1498 height 812
click at [626, 71] on div "Maturity Date 90 Days 120 Days 6 Months 1 Year 2 Years 5 Years All Time Custom …" at bounding box center [749, 406] width 1498 height 812
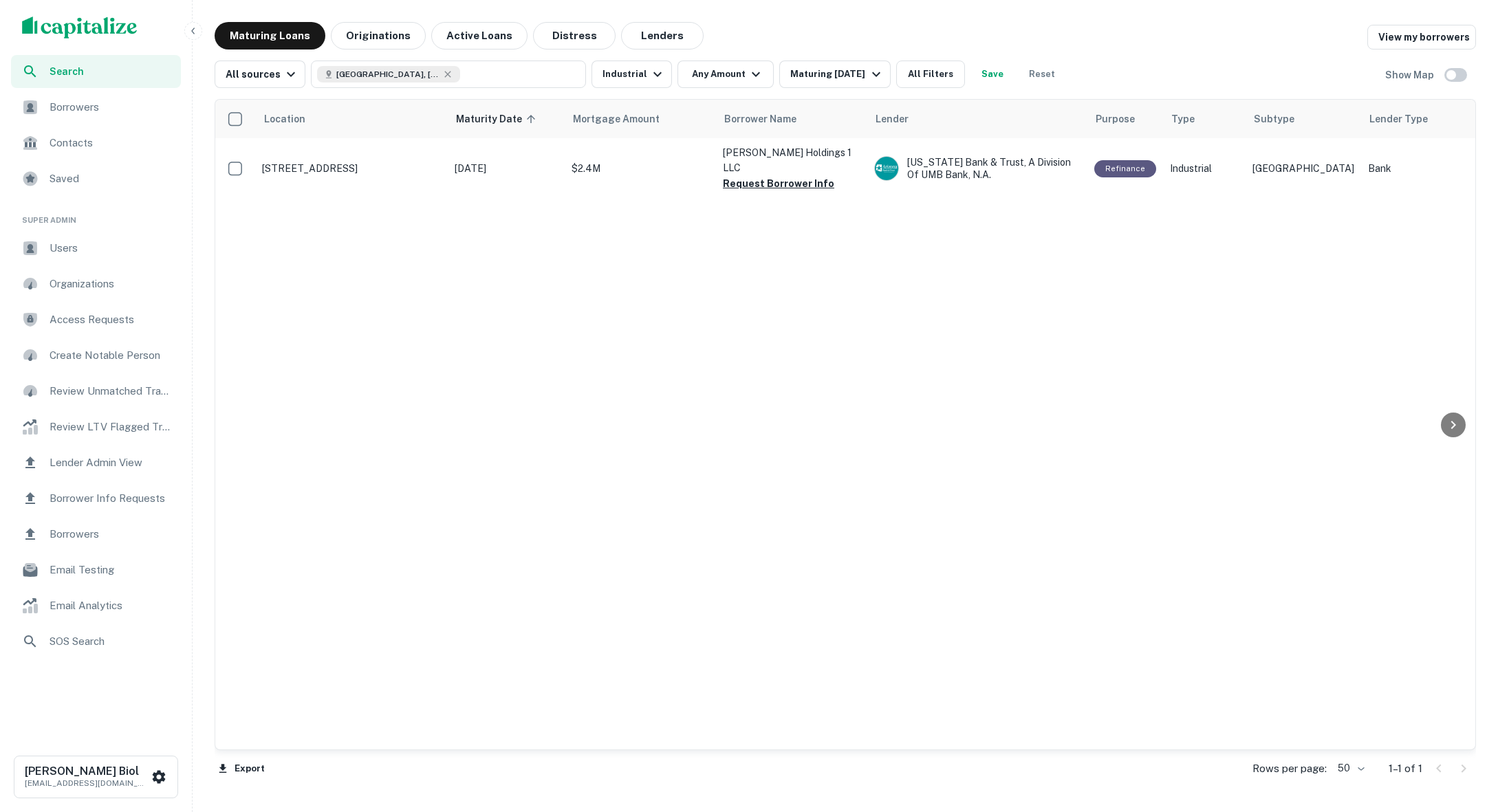
click at [717, 74] on div "Maturity Date 90 Days 120 Days 6 Months 1 Year 2 Years 5 Years All Time Custom …" at bounding box center [749, 406] width 1498 height 812
click at [649, 74] on icon "button" at bounding box center [657, 74] width 16 height 16
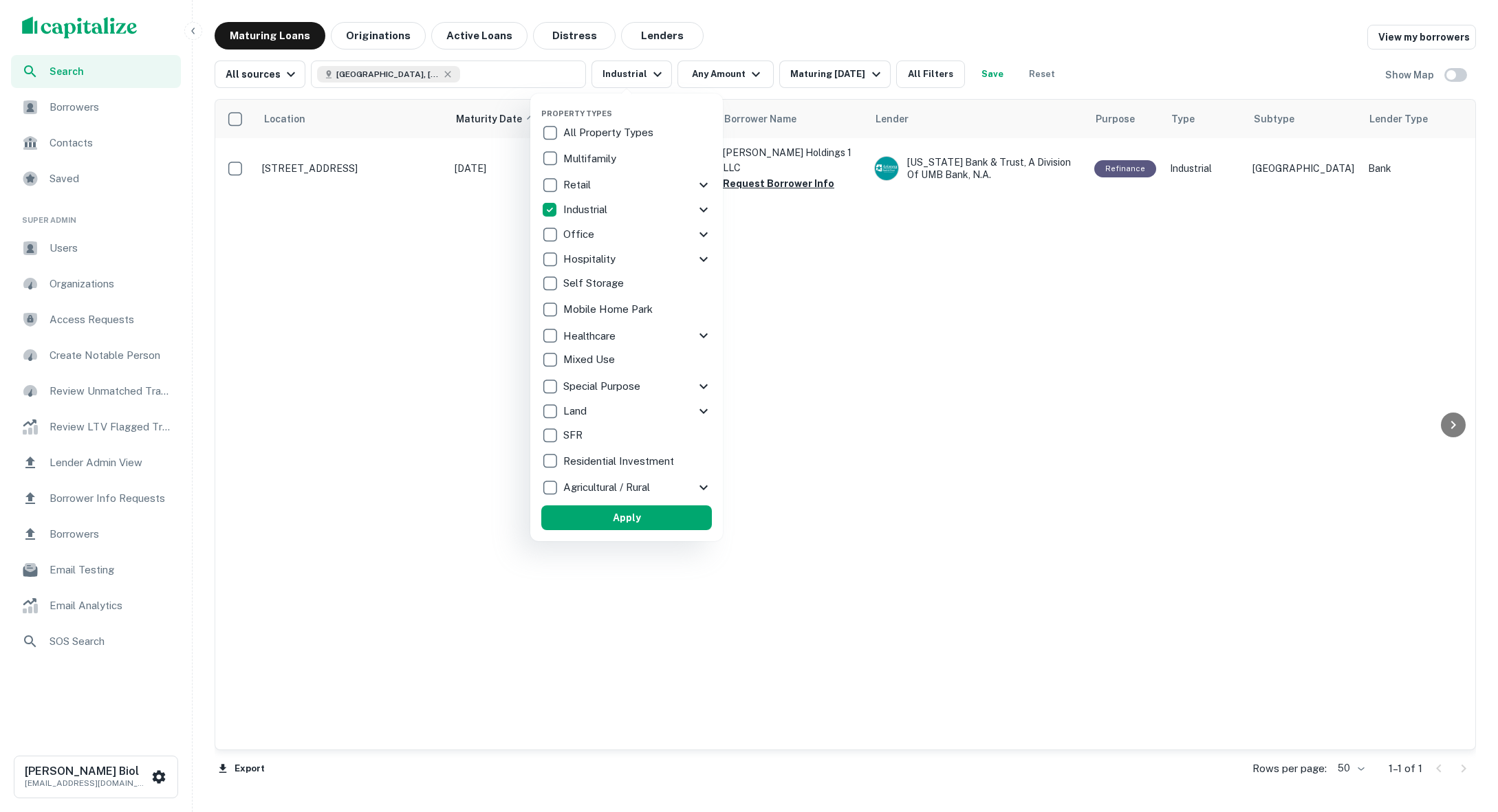
click at [700, 211] on icon at bounding box center [704, 209] width 16 height 16
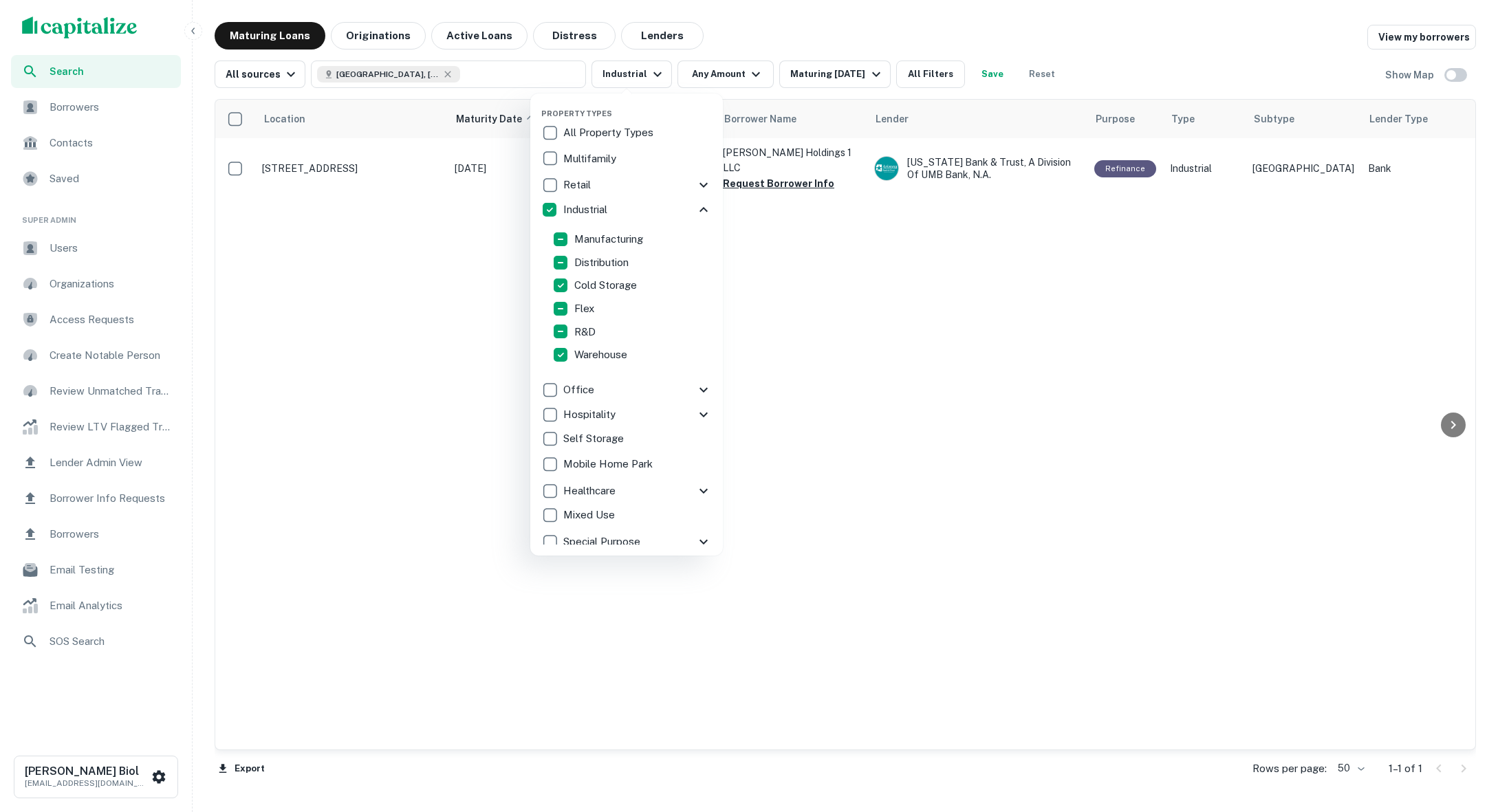
click at [1023, 298] on div at bounding box center [749, 406] width 1498 height 812
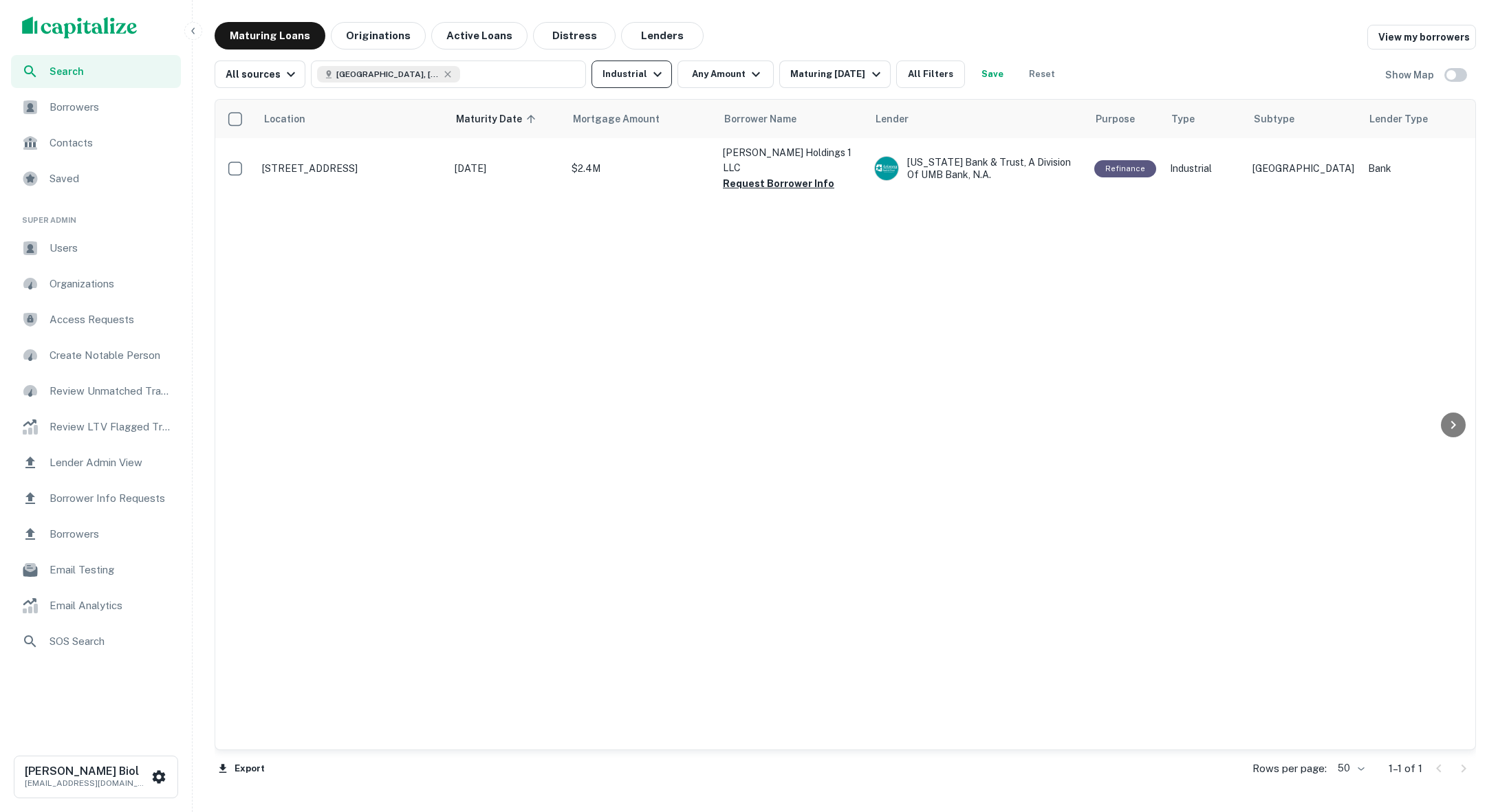
click at [654, 73] on icon "button" at bounding box center [658, 74] width 9 height 5
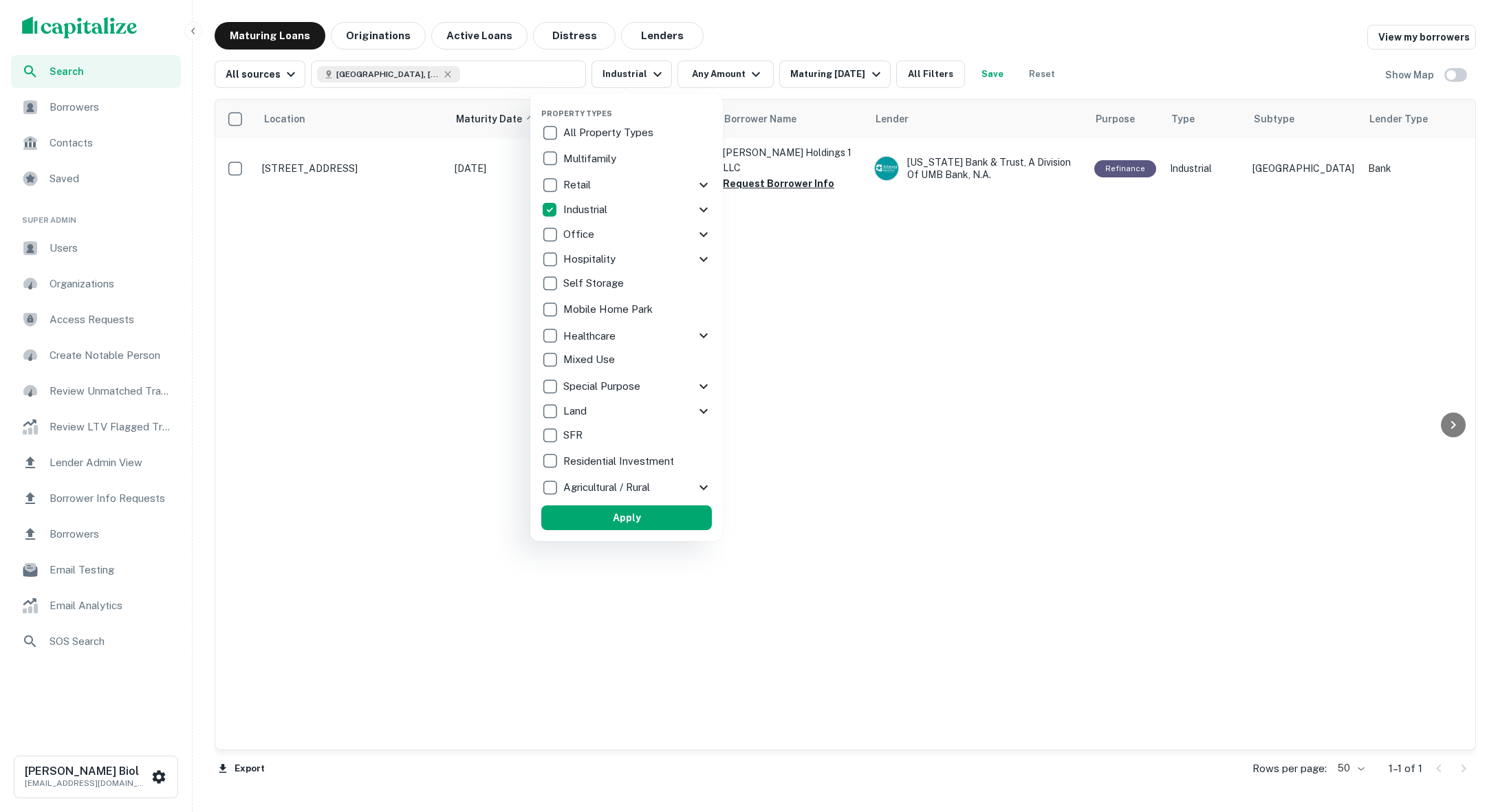
click at [664, 210] on div "Industrial" at bounding box center [619, 209] width 154 height 24
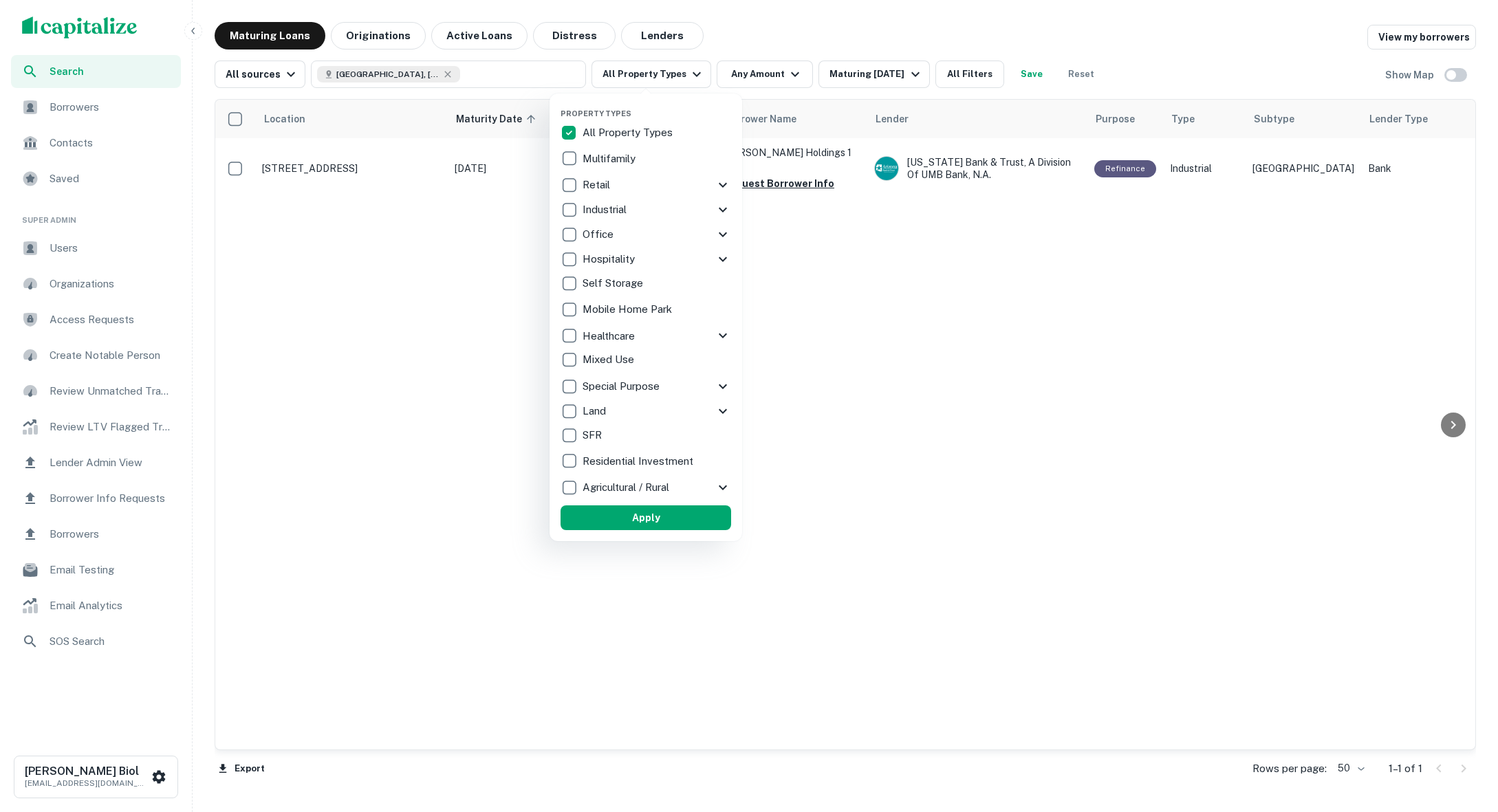
click at [1102, 324] on div at bounding box center [749, 406] width 1498 height 812
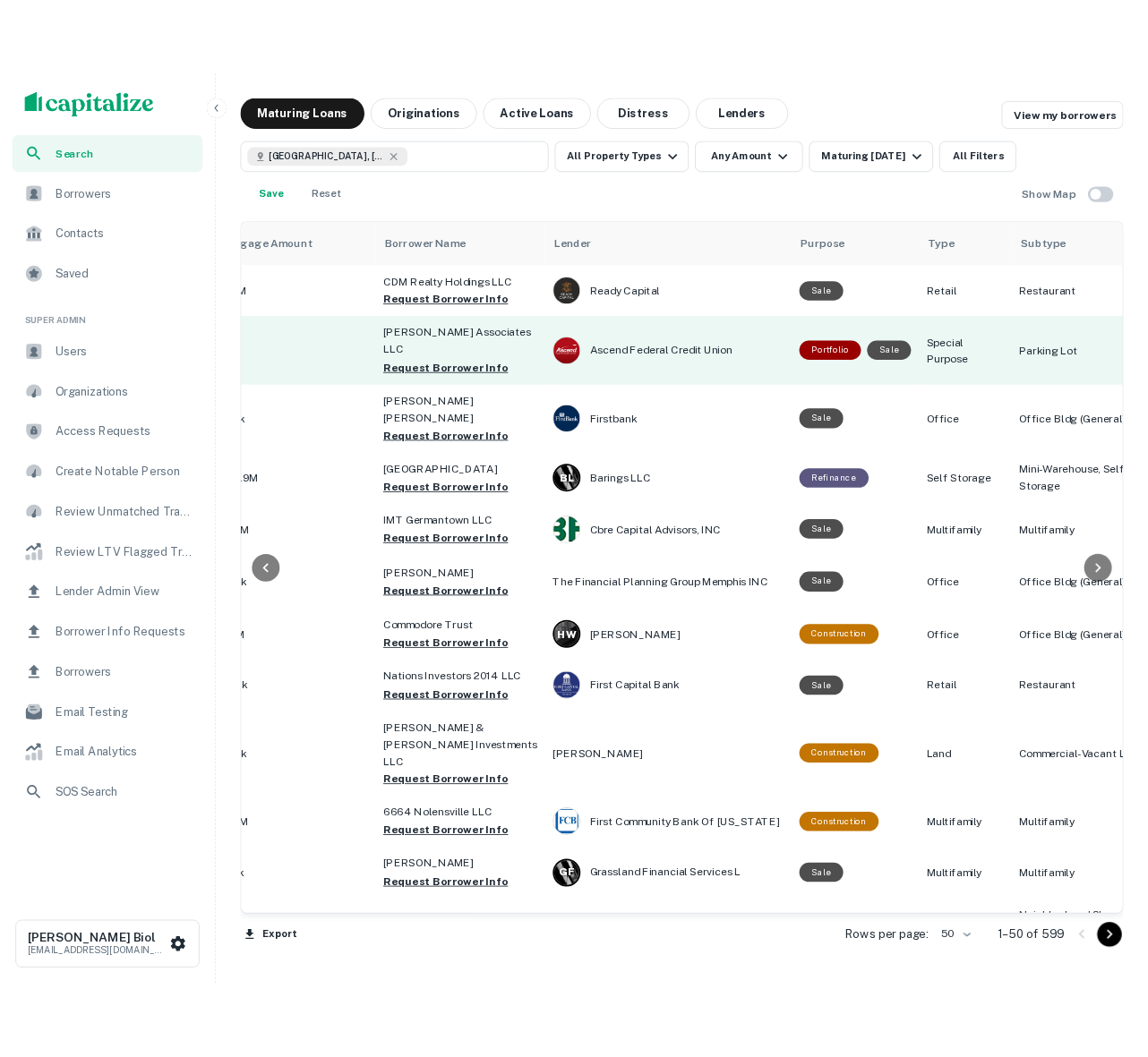
scroll to position [0, 581]
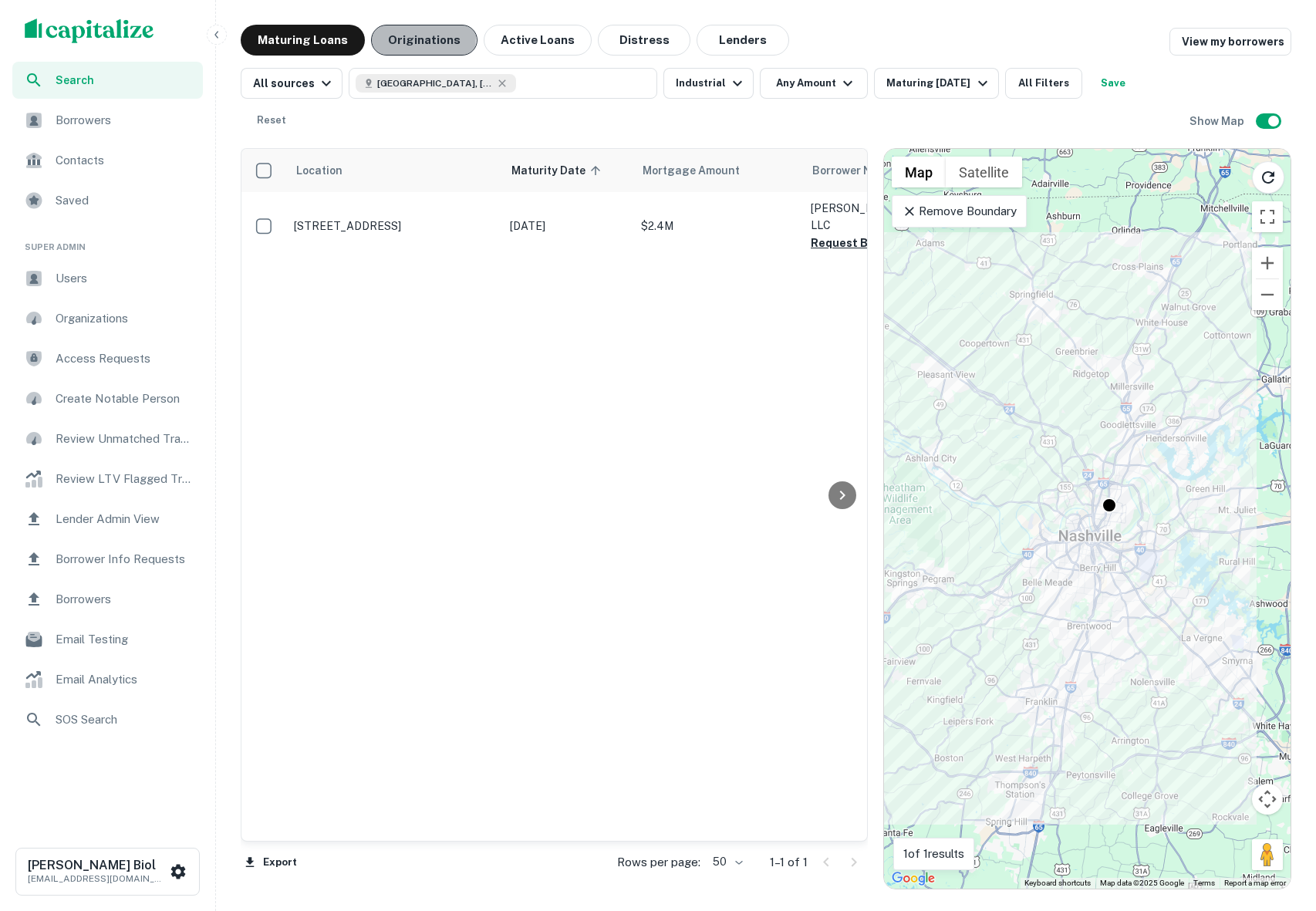
click at [413, 38] on button "Originations" at bounding box center [424, 40] width 107 height 31
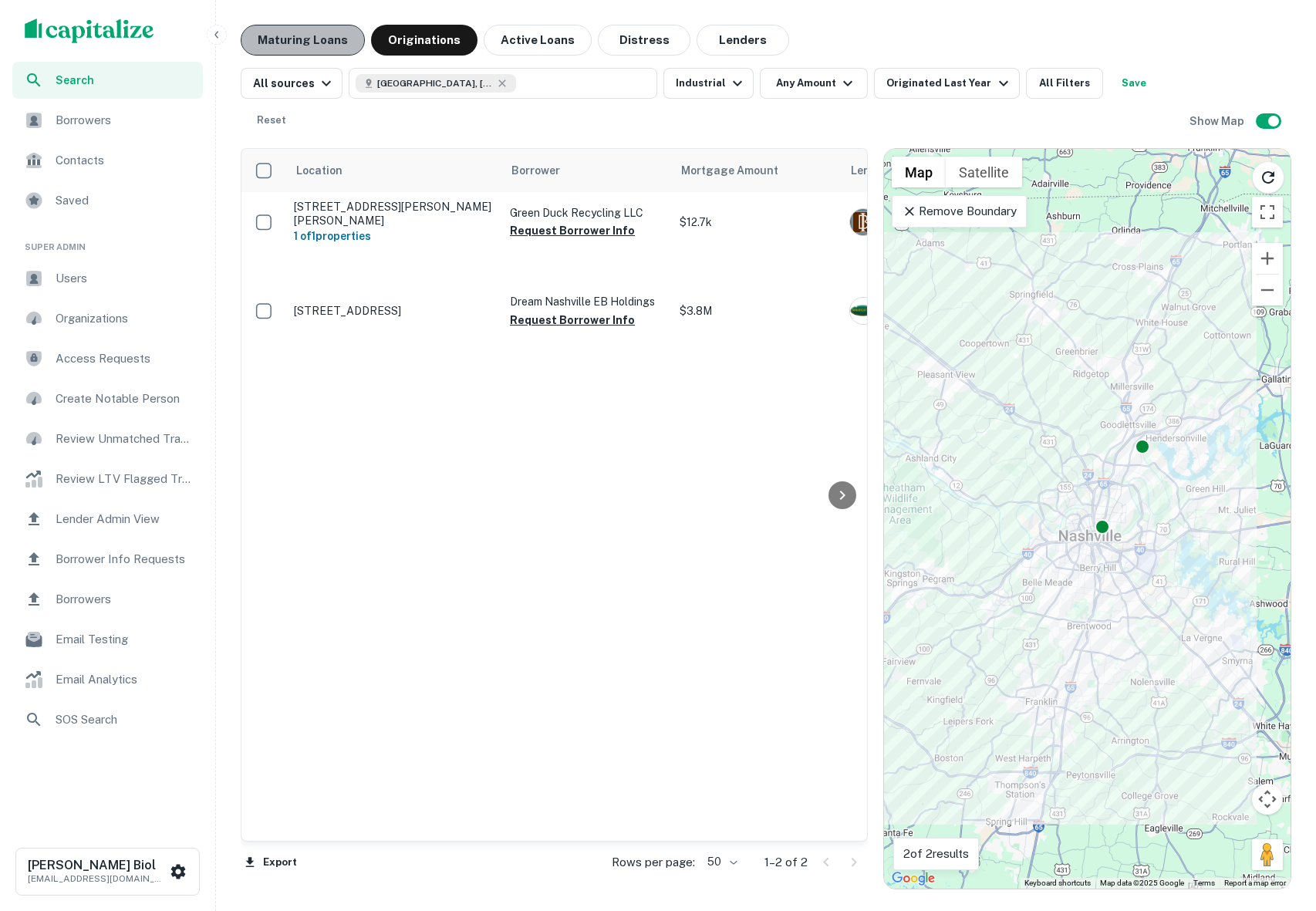
click at [312, 37] on button "Maturing Loans" at bounding box center [302, 40] width 124 height 31
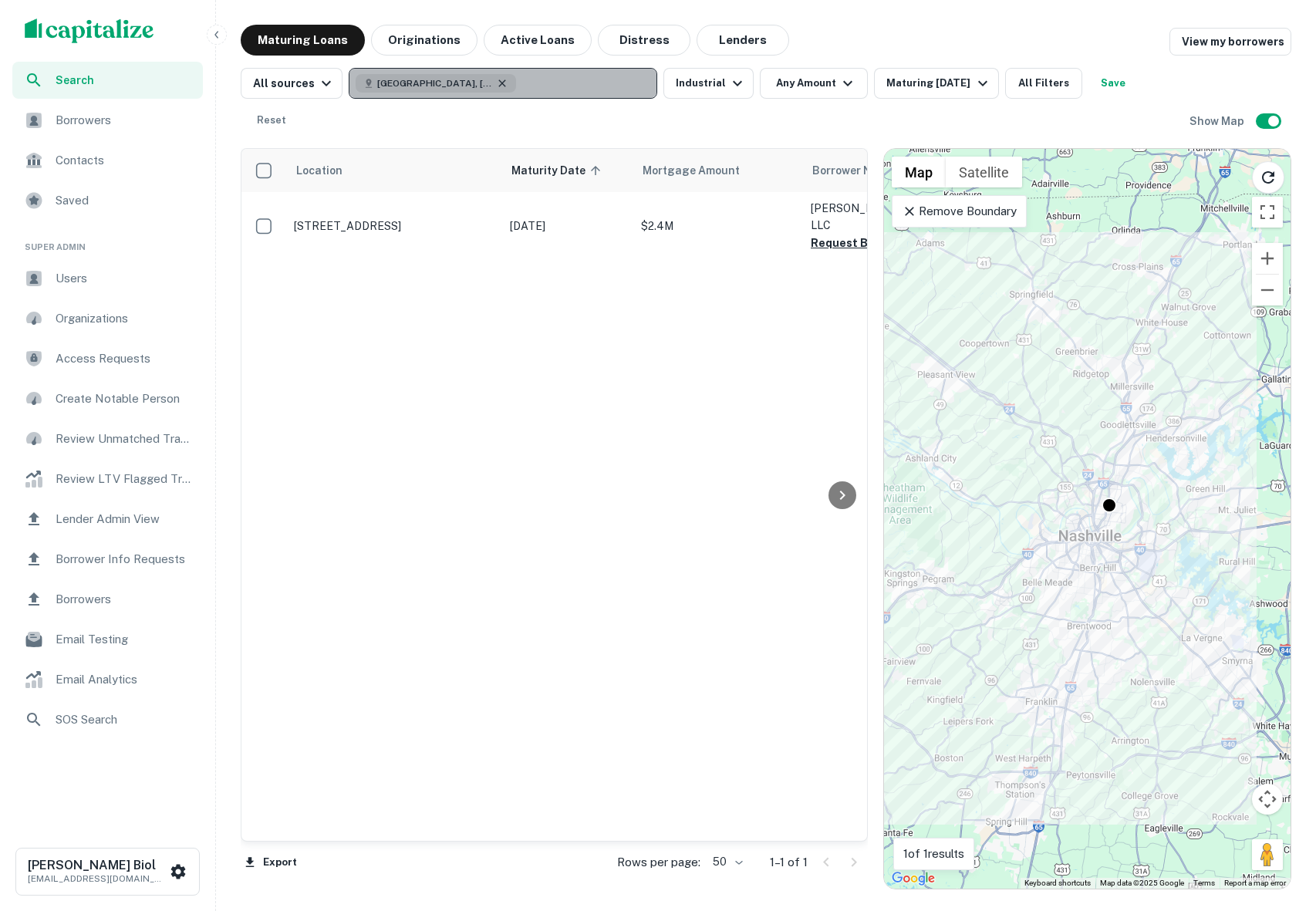
click at [499, 85] on icon "button" at bounding box center [502, 83] width 7 height 7
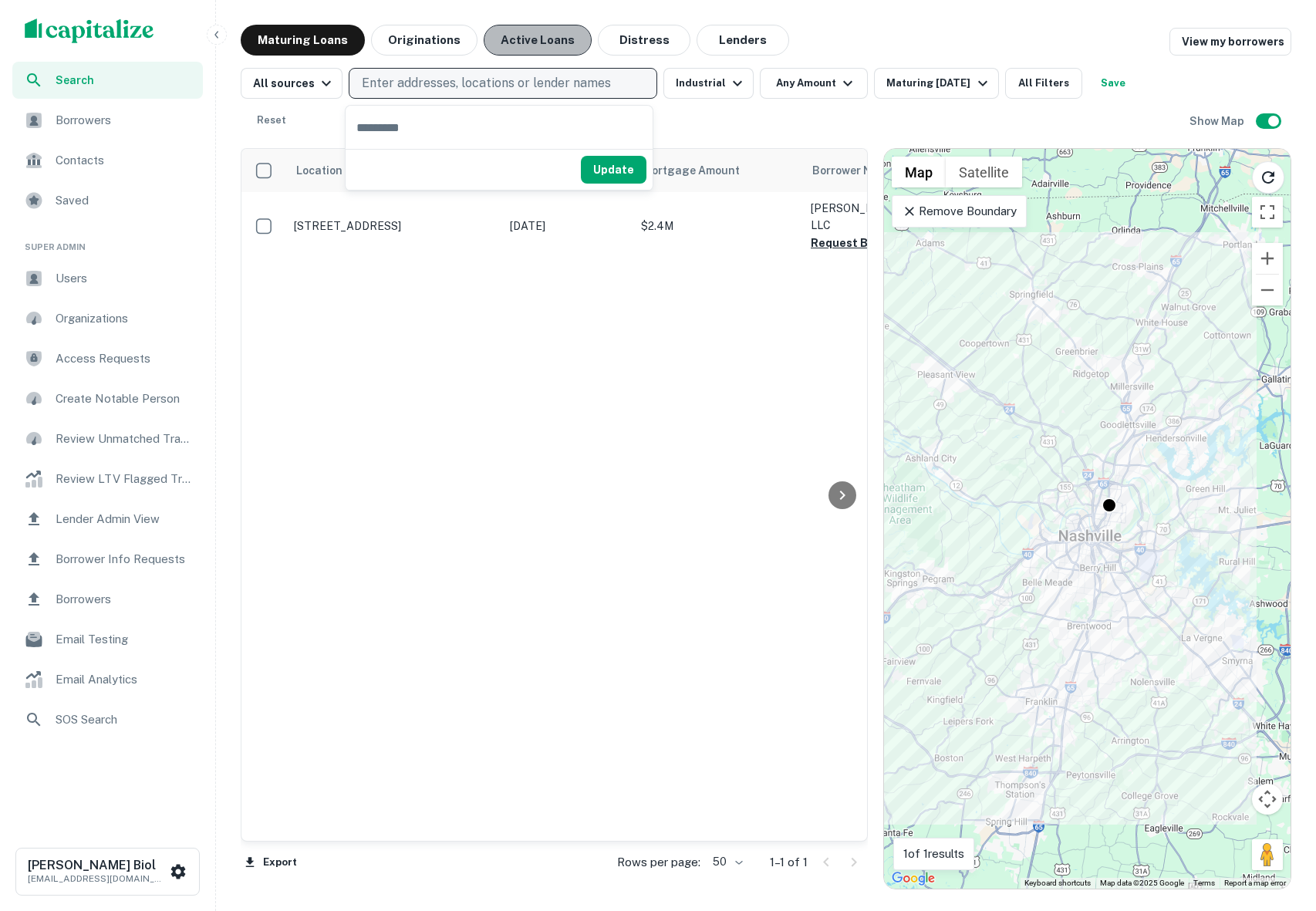
click at [540, 41] on button "Active Loans" at bounding box center [537, 40] width 108 height 31
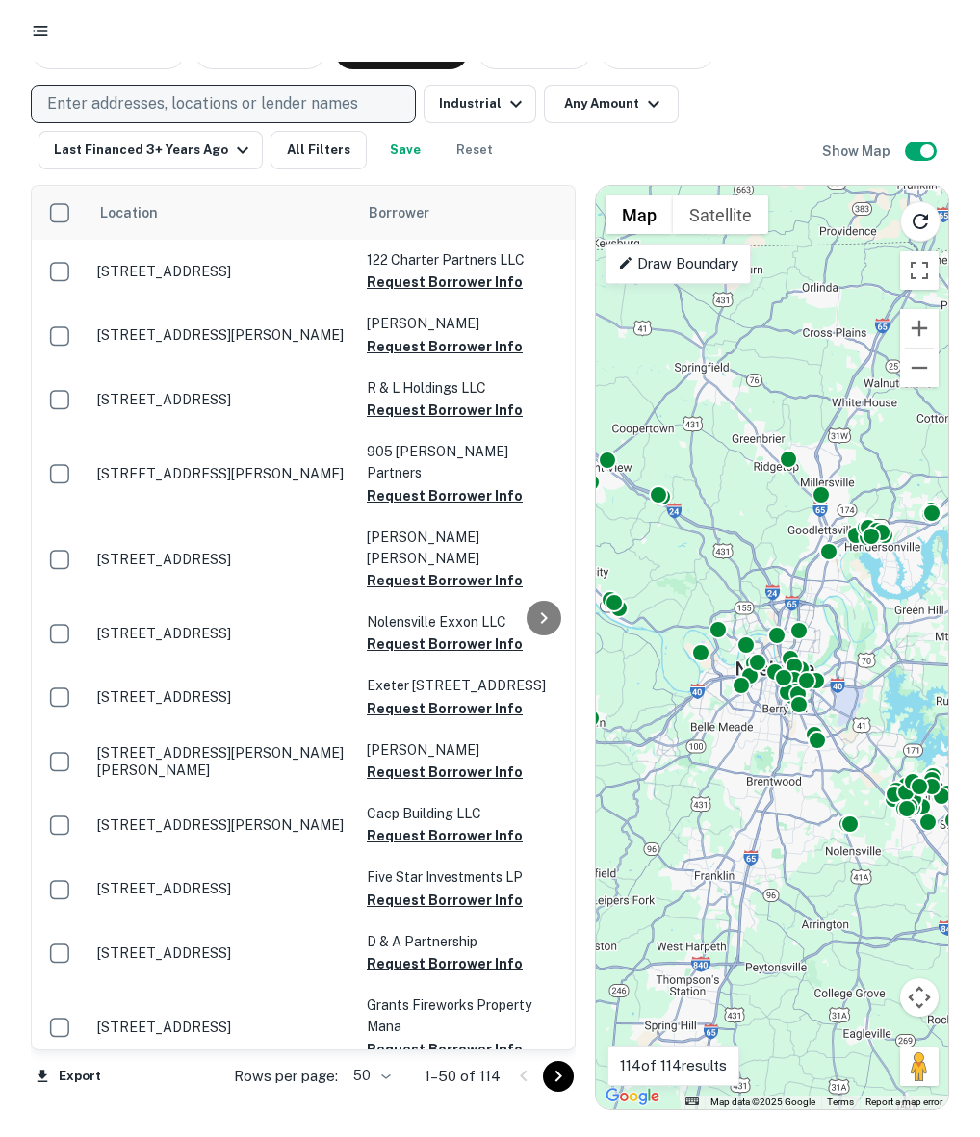
click at [810, 100] on div "Enter addresses, locations or lender names Industrial Any Amount Last Financed …" at bounding box center [427, 127] width 792 height 85
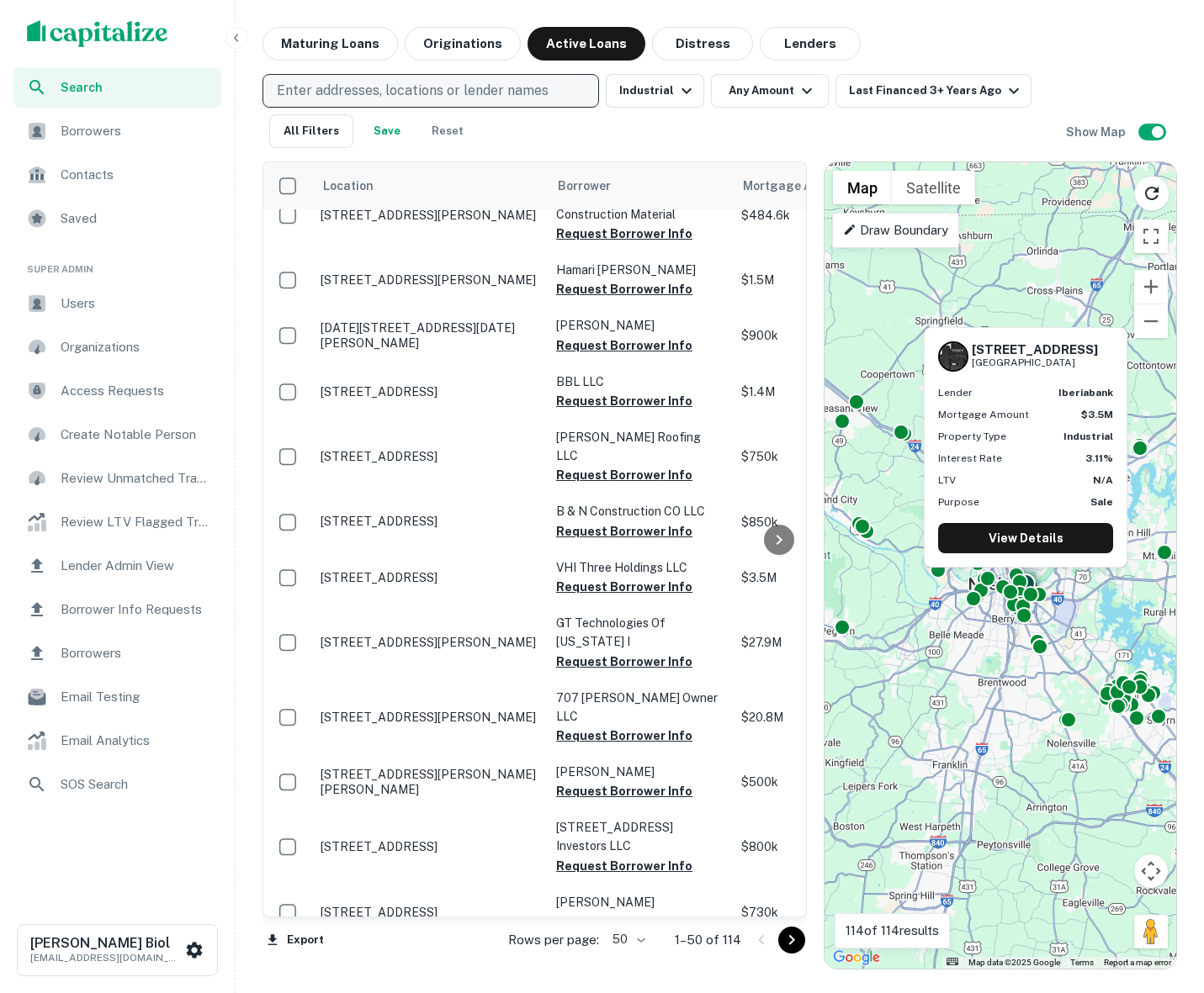
scroll to position [2257, 0]
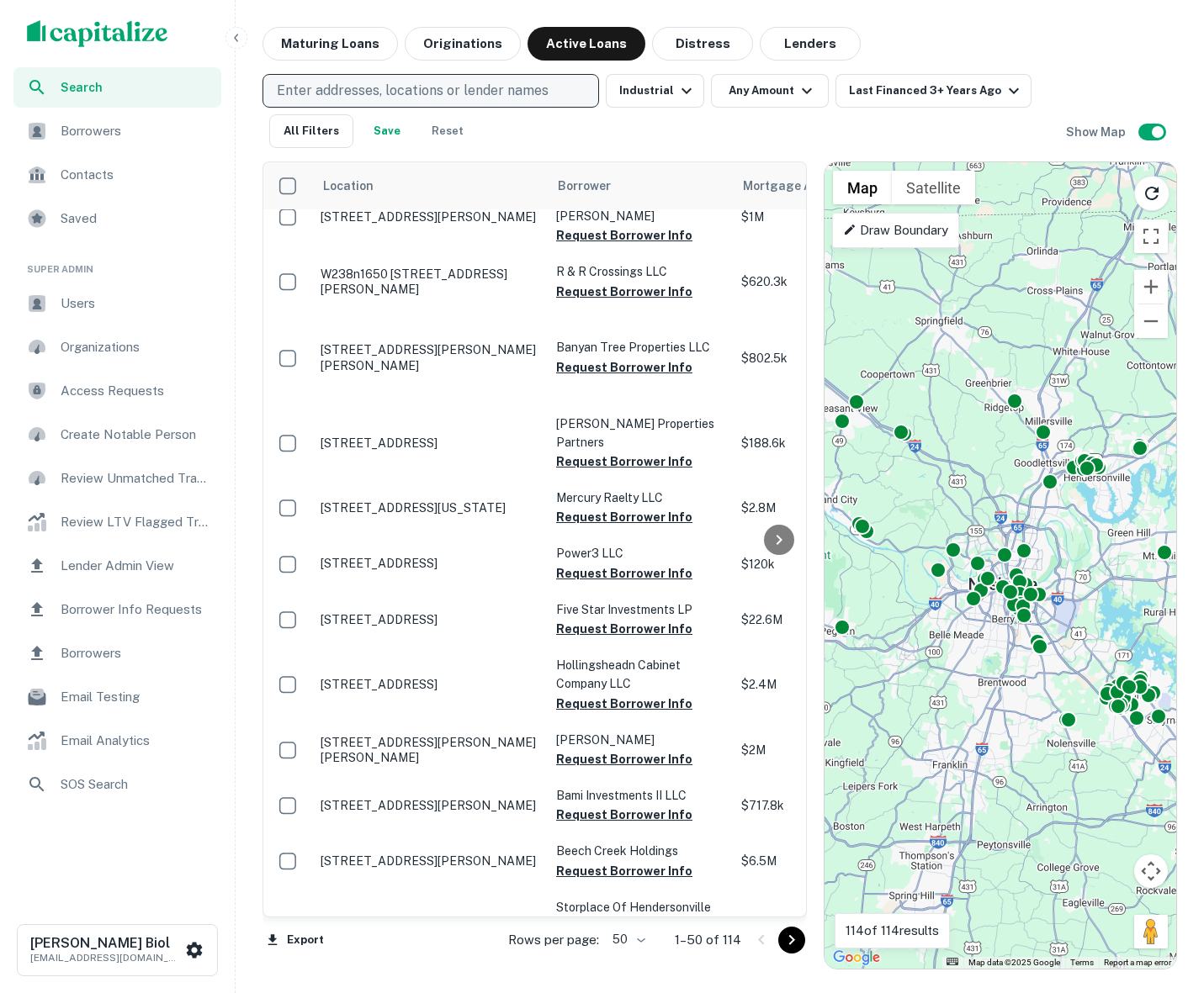
click at [784, 933] on icon "Go to next page" at bounding box center [792, 940] width 20 height 20
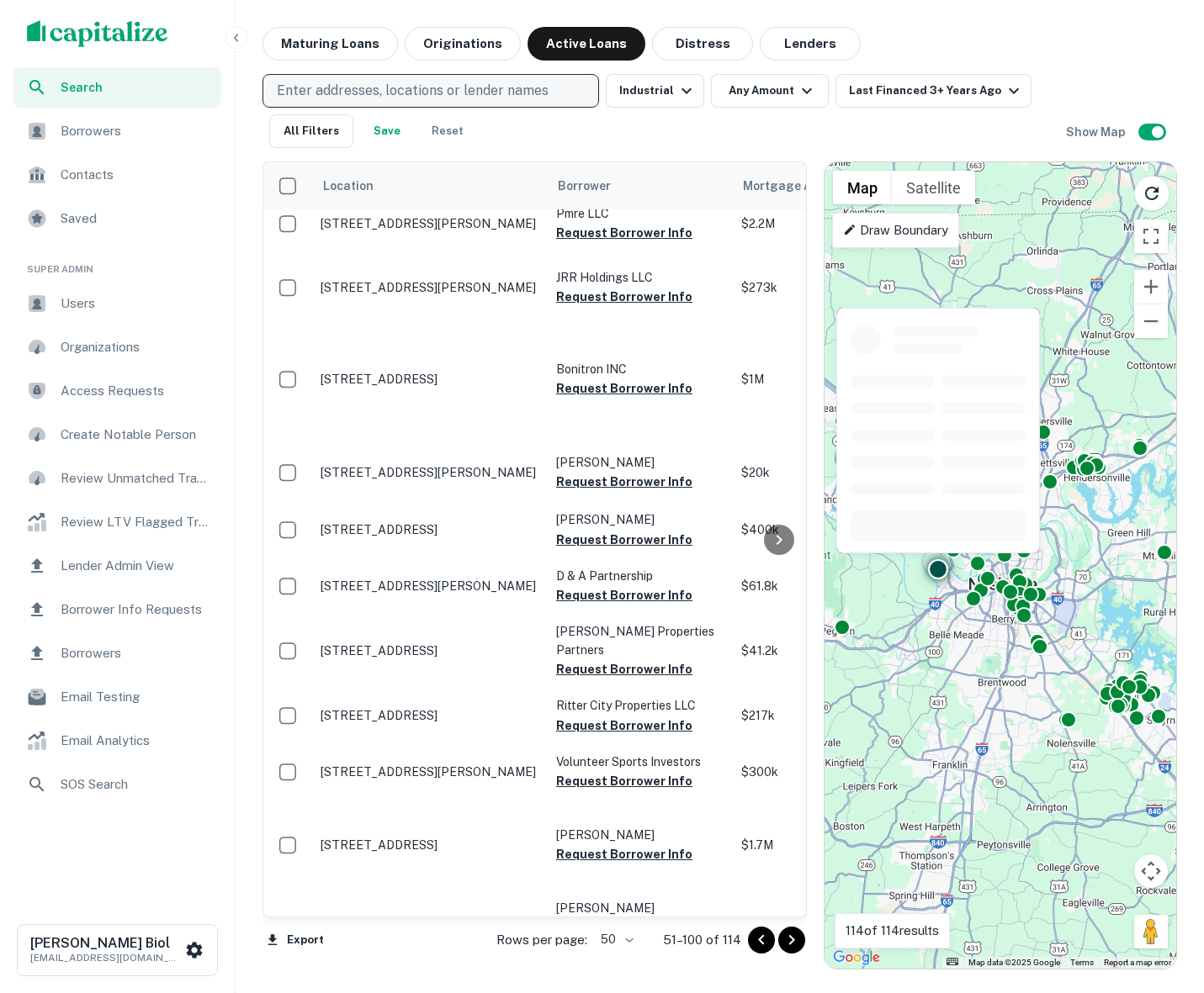
scroll to position [1458, 0]
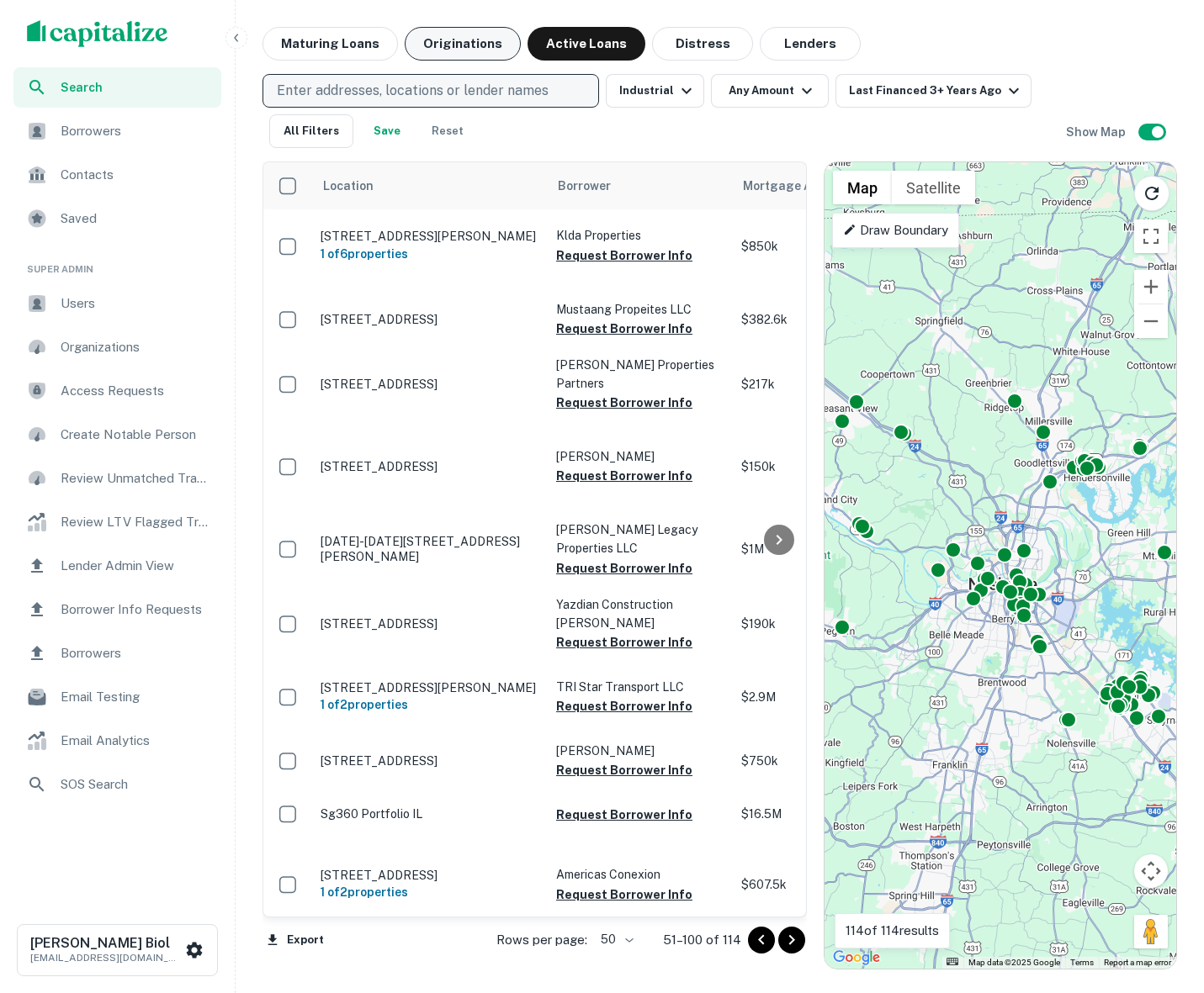
click at [439, 47] on button "Originations" at bounding box center [462, 44] width 116 height 34
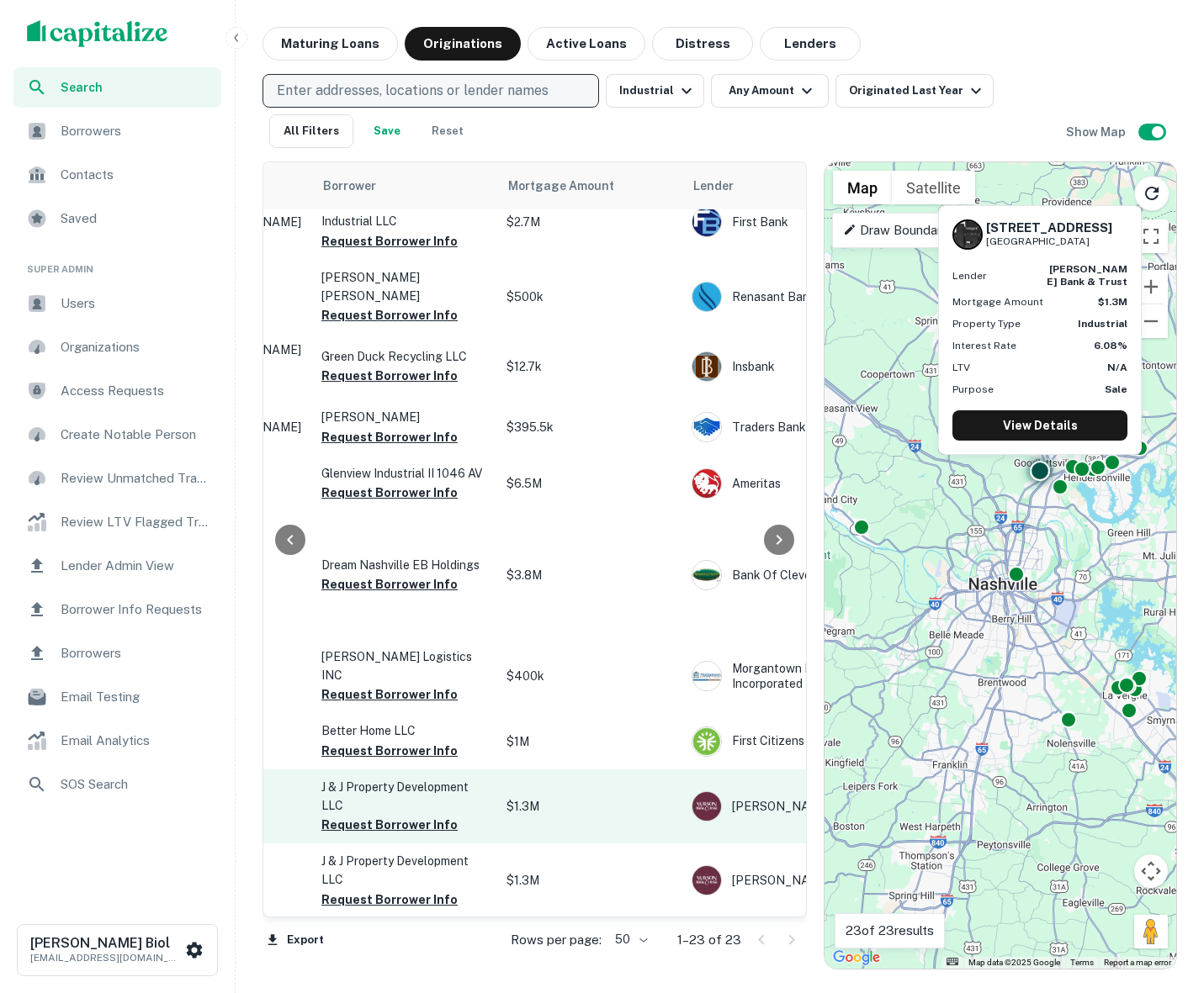
scroll to position [771, 127]
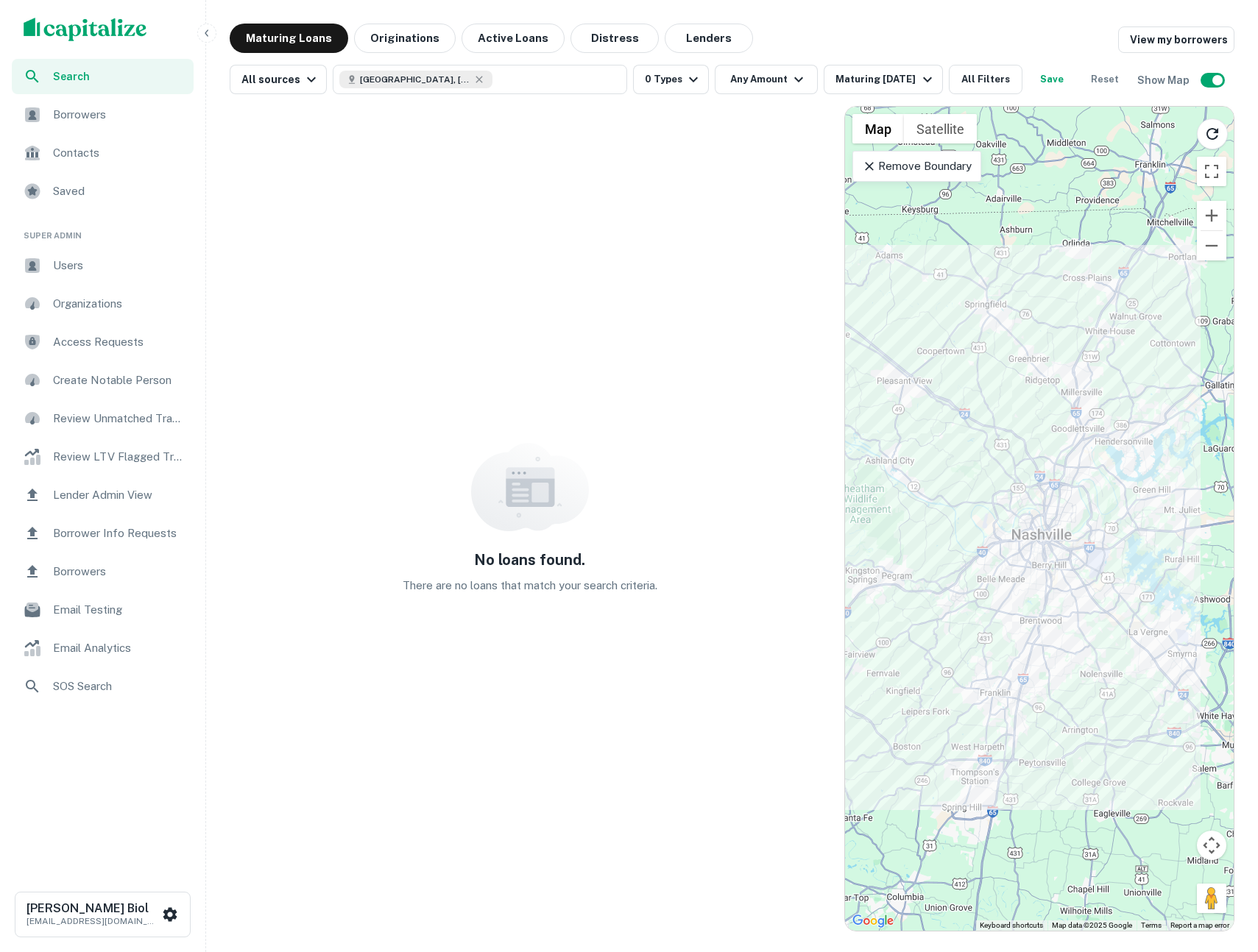
click at [581, 274] on div "No loans found. There are no loans that match your search criteria." at bounding box center [529, 519] width 600 height 826
